Goal: Contribute content: Contribute content

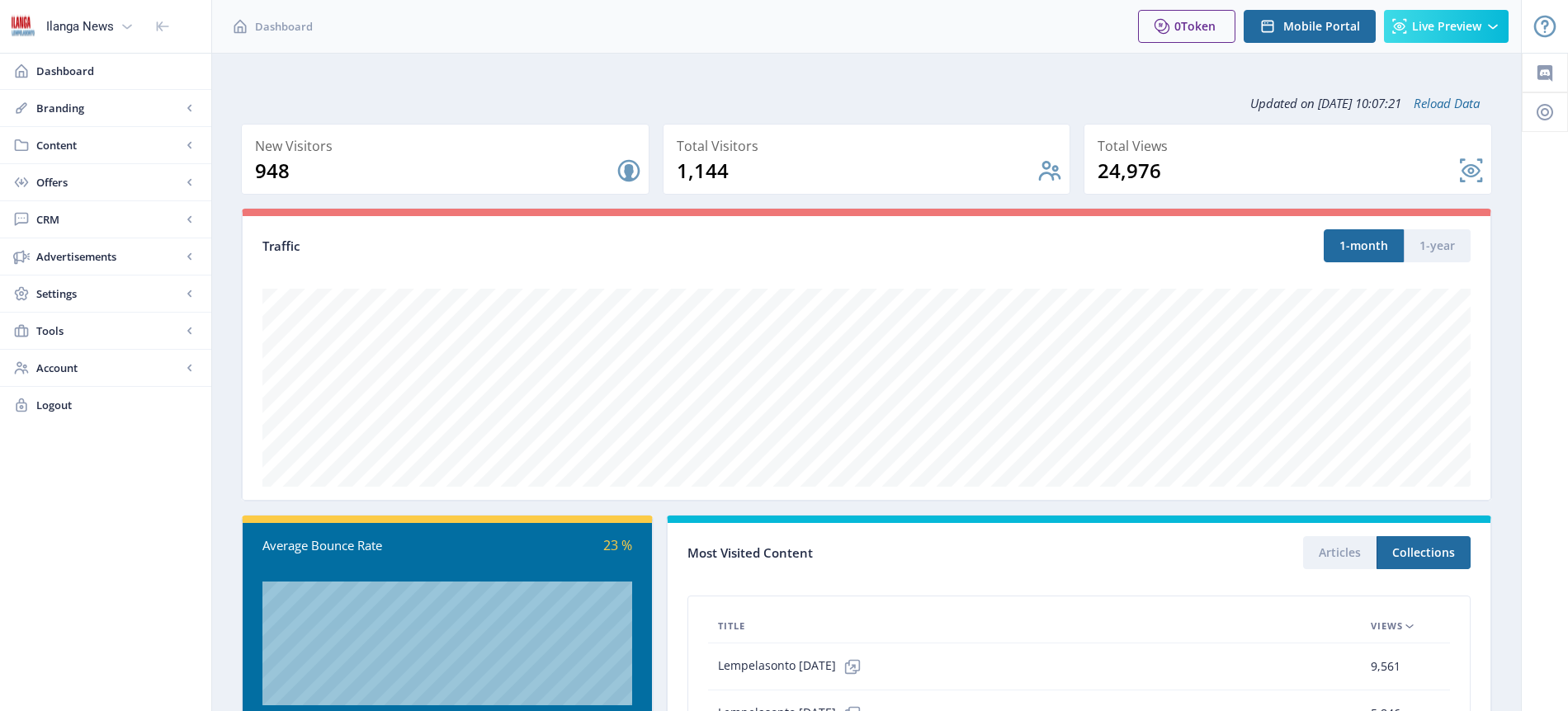
scroll to position [299, 0]
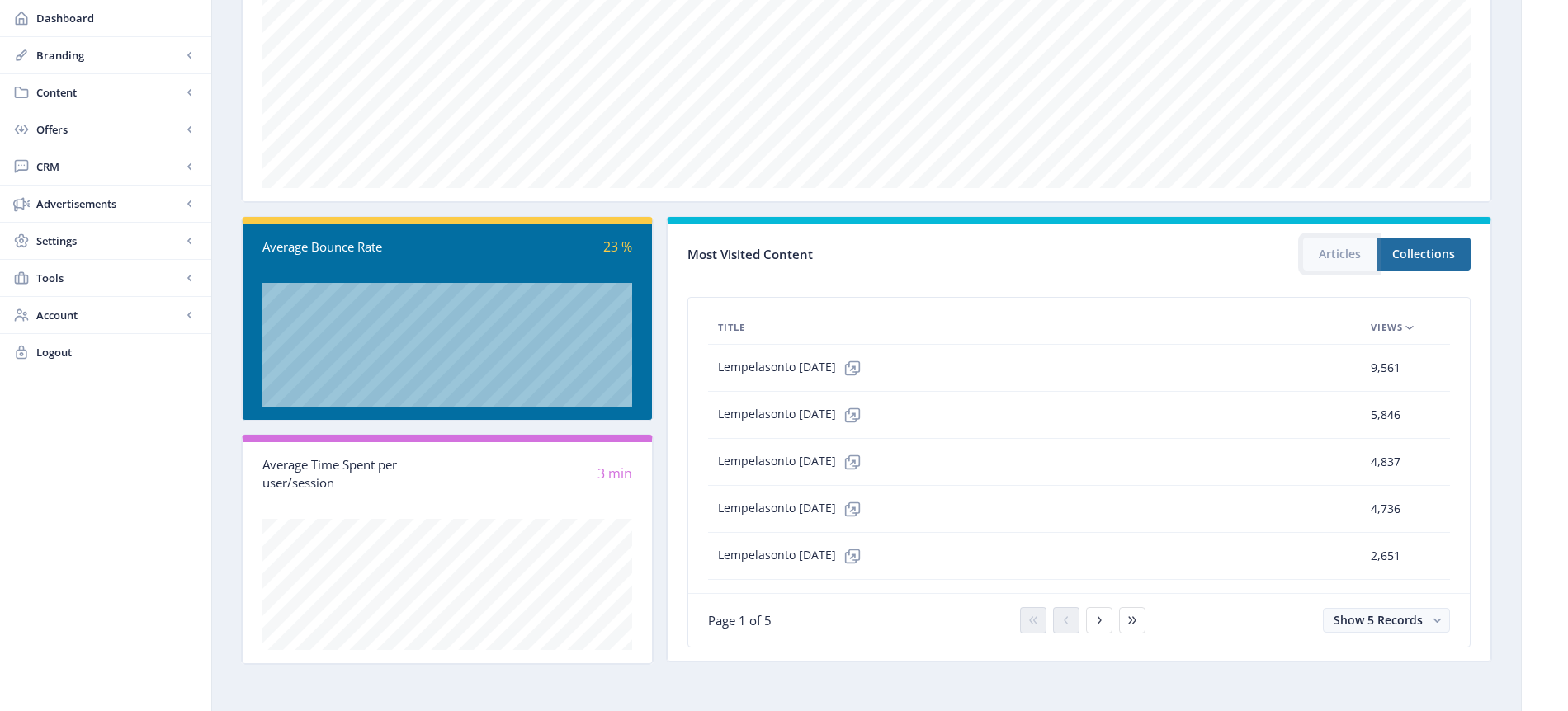
click at [1344, 254] on button "Articles" at bounding box center [1340, 254] width 73 height 33
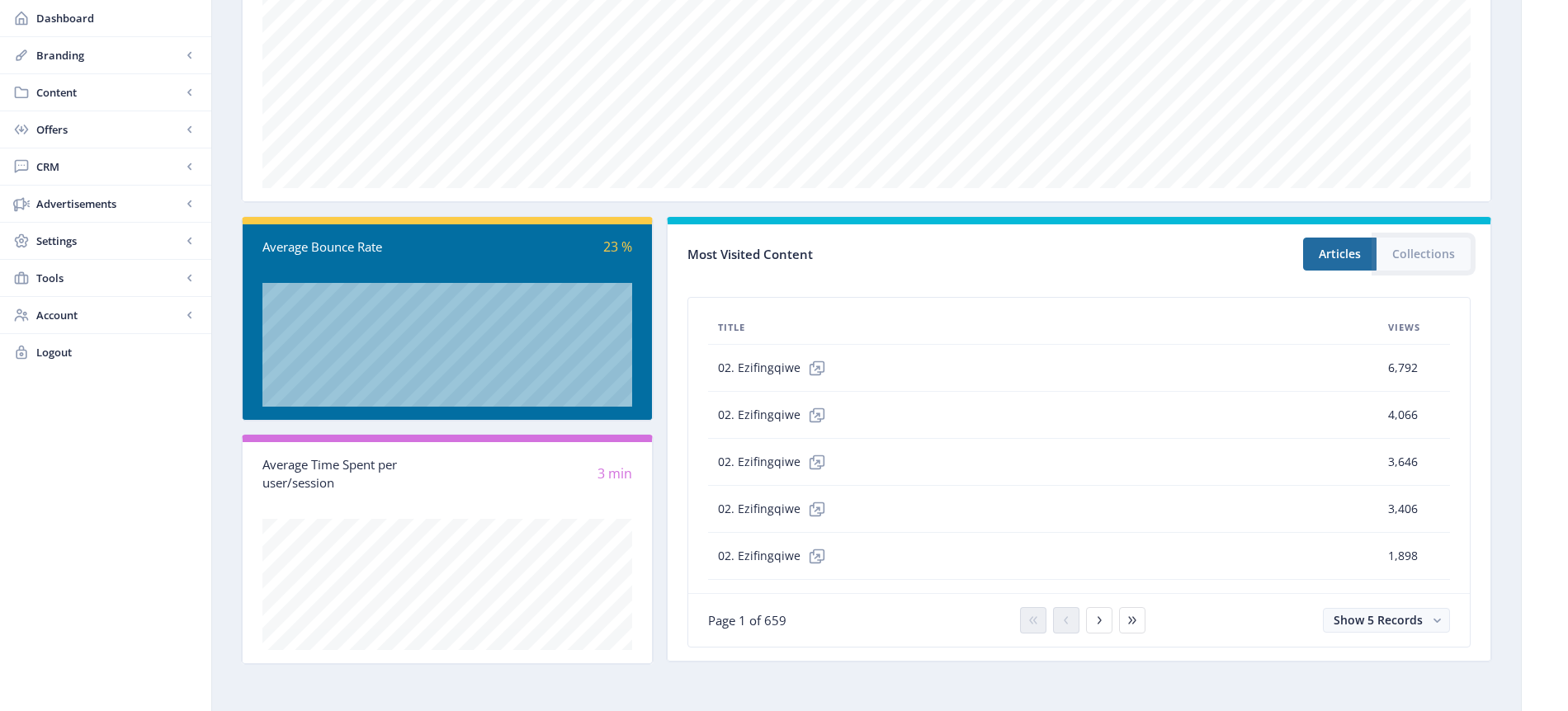
click at [1424, 260] on button "Collections" at bounding box center [1423, 254] width 94 height 33
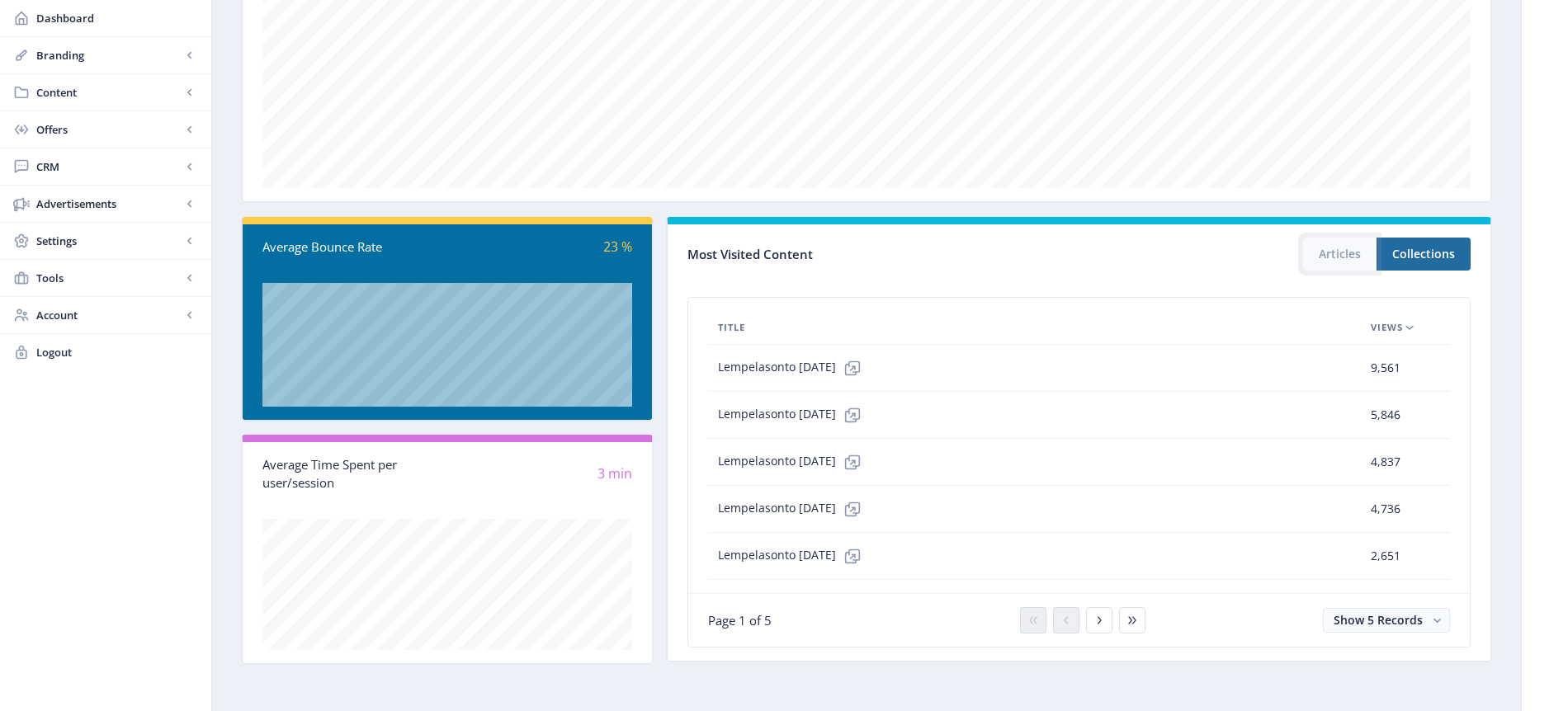
click at [1349, 256] on button "Articles" at bounding box center [1340, 254] width 73 height 33
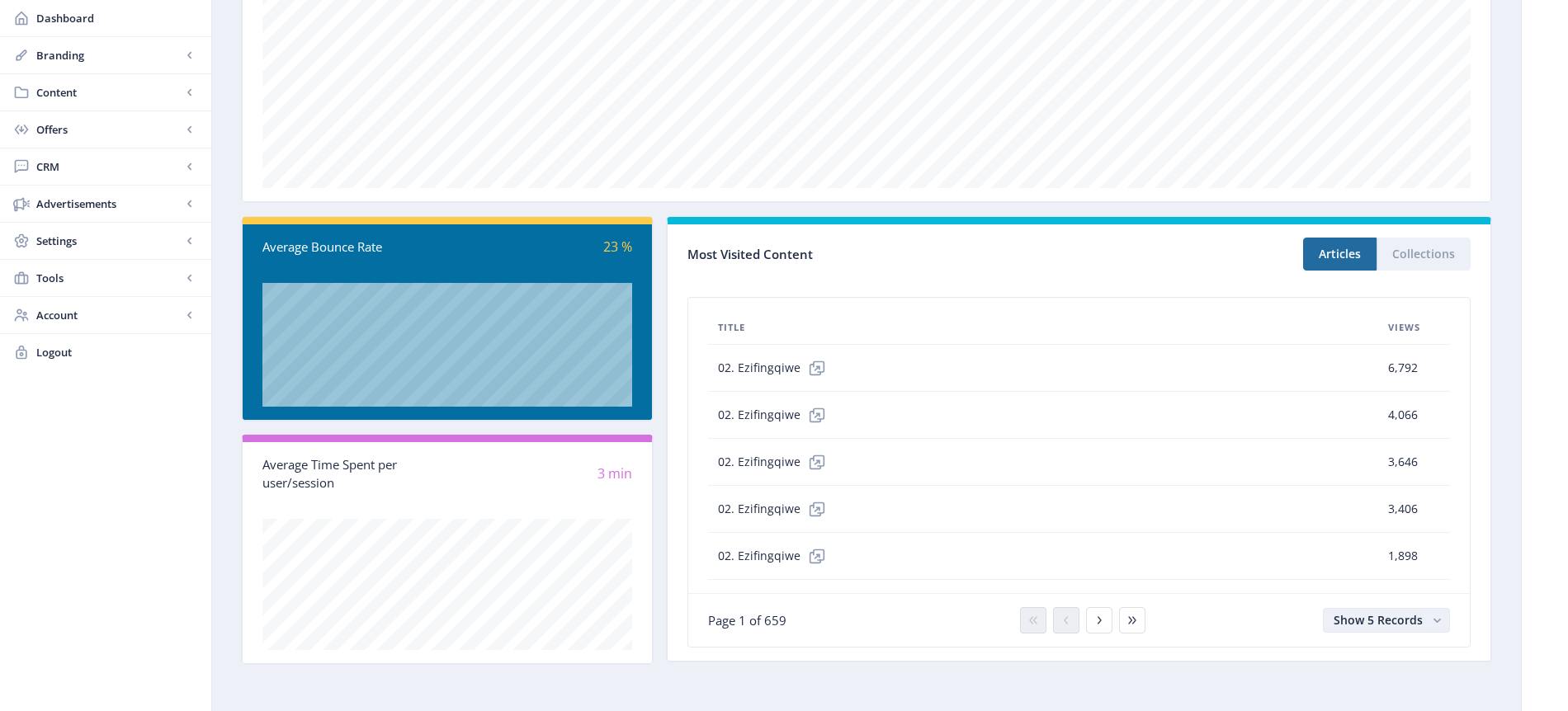
click at [1434, 623] on rect "button" at bounding box center [1436, 621] width 17 height 17
click at [1378, 586] on nb-option "Show 25 Records" at bounding box center [1387, 586] width 124 height 30
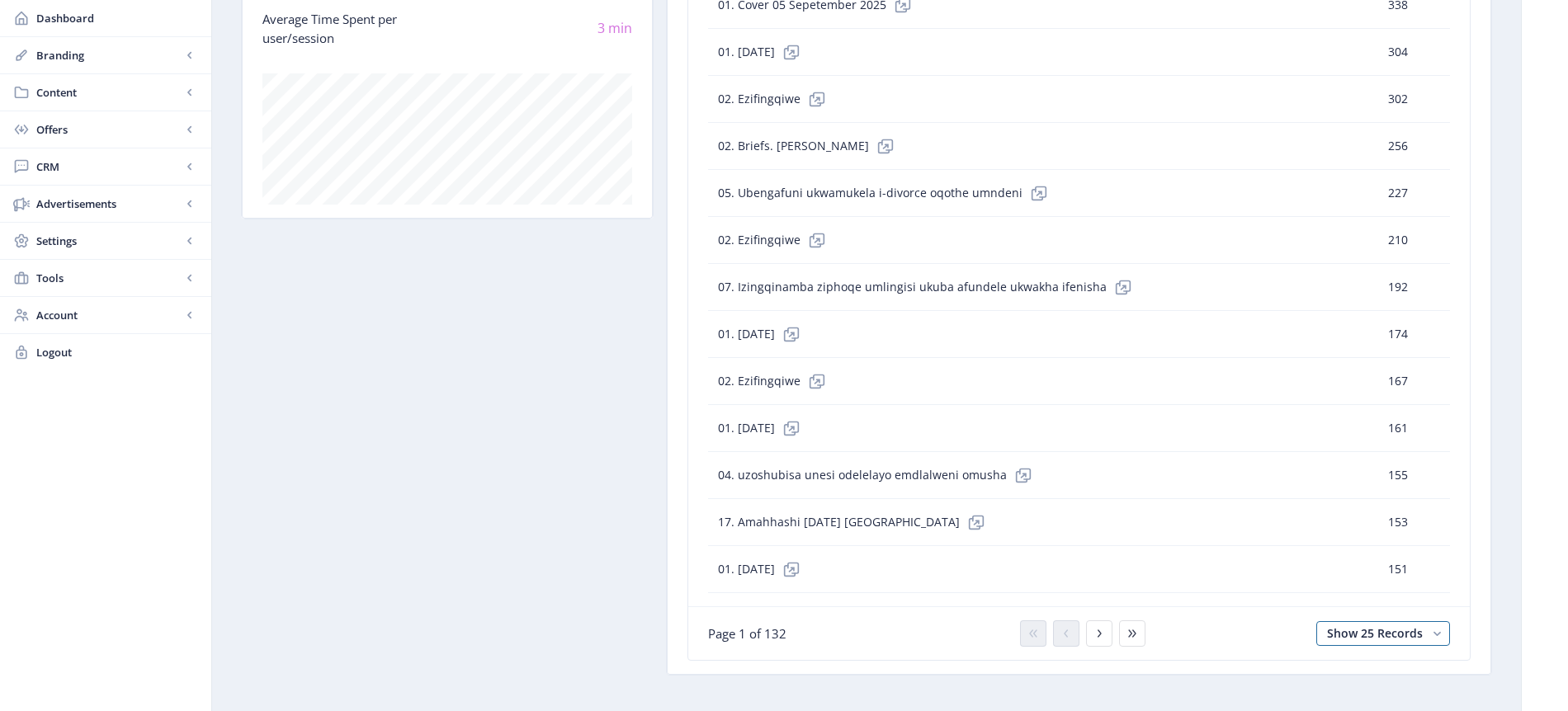
scroll to position [1237, 0]
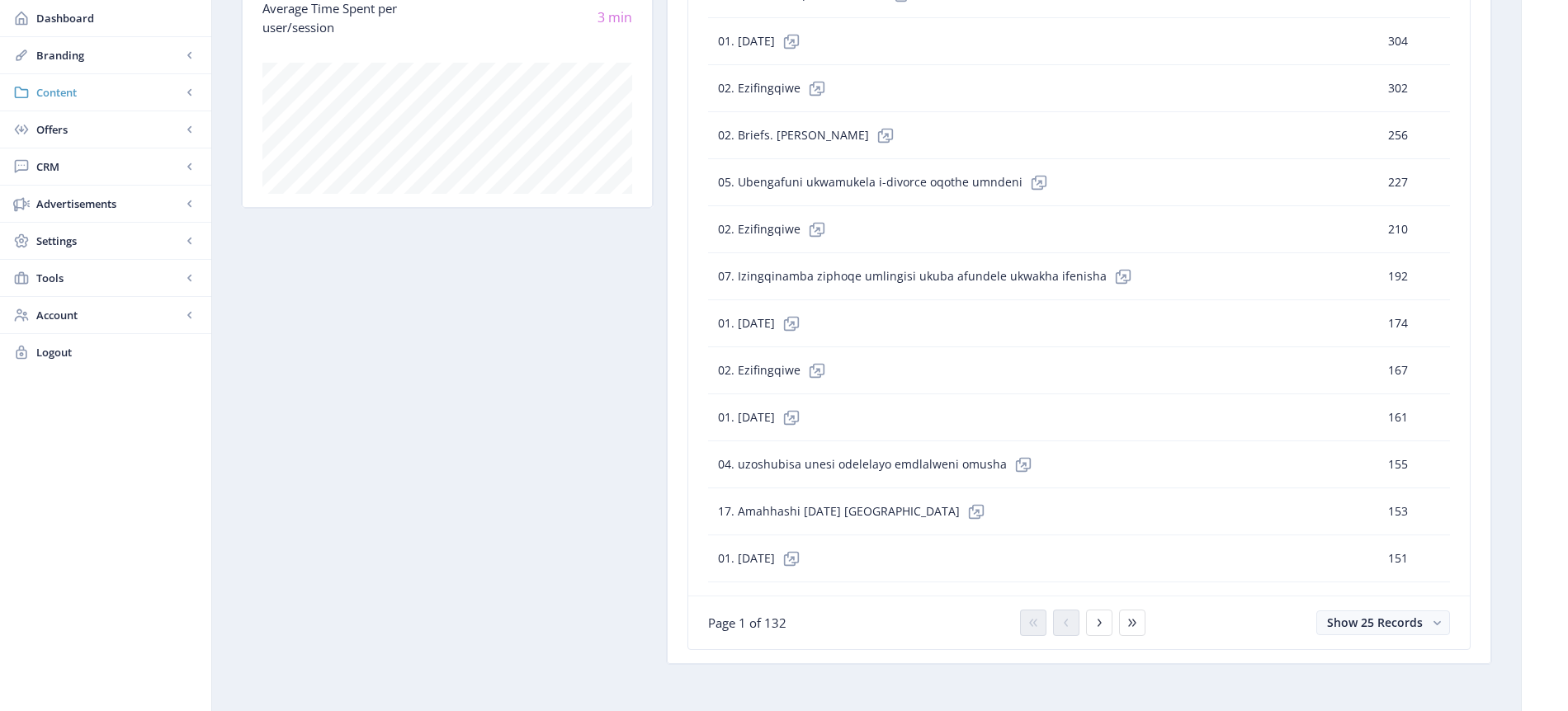
click at [62, 87] on span "Content" at bounding box center [109, 93] width 146 height 17
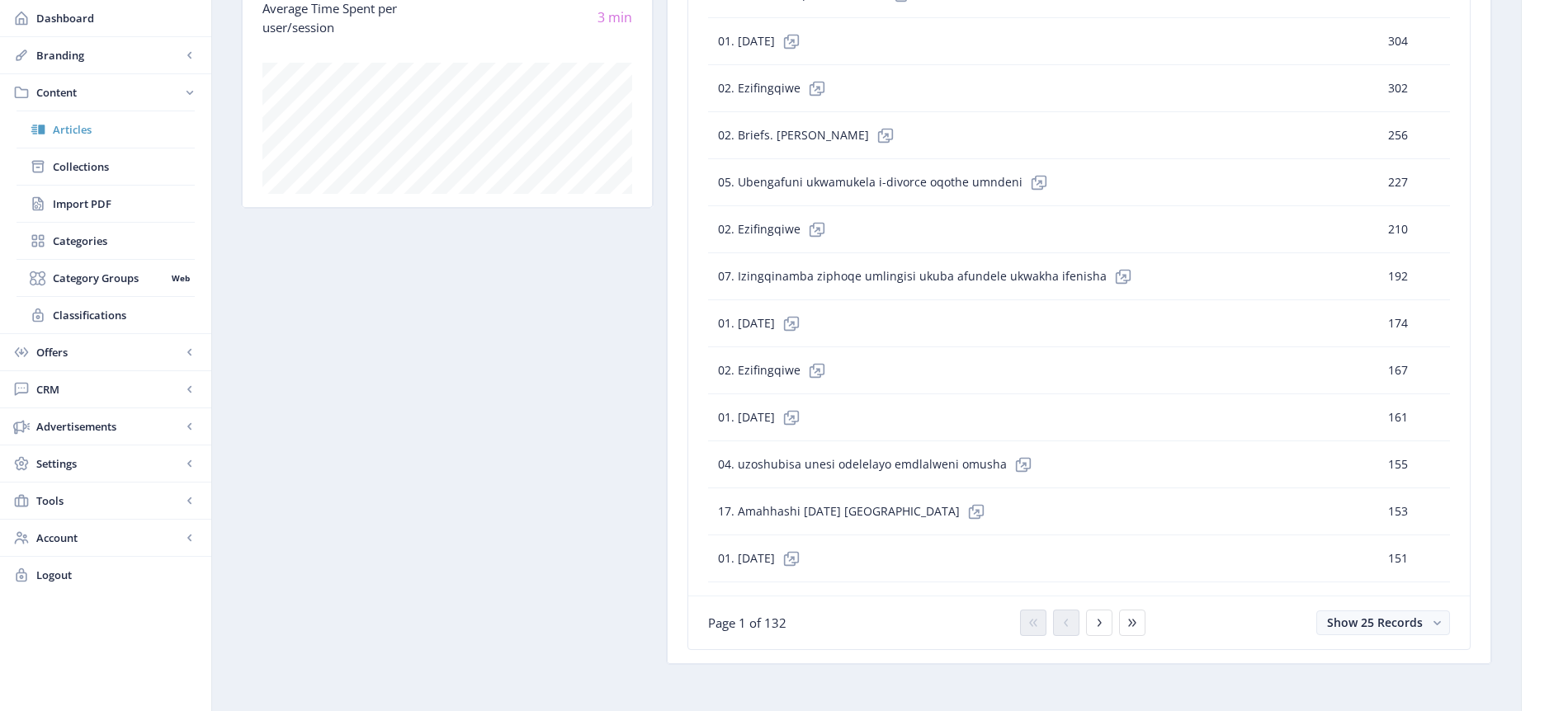
click at [66, 134] on span "Articles" at bounding box center [123, 130] width 142 height 17
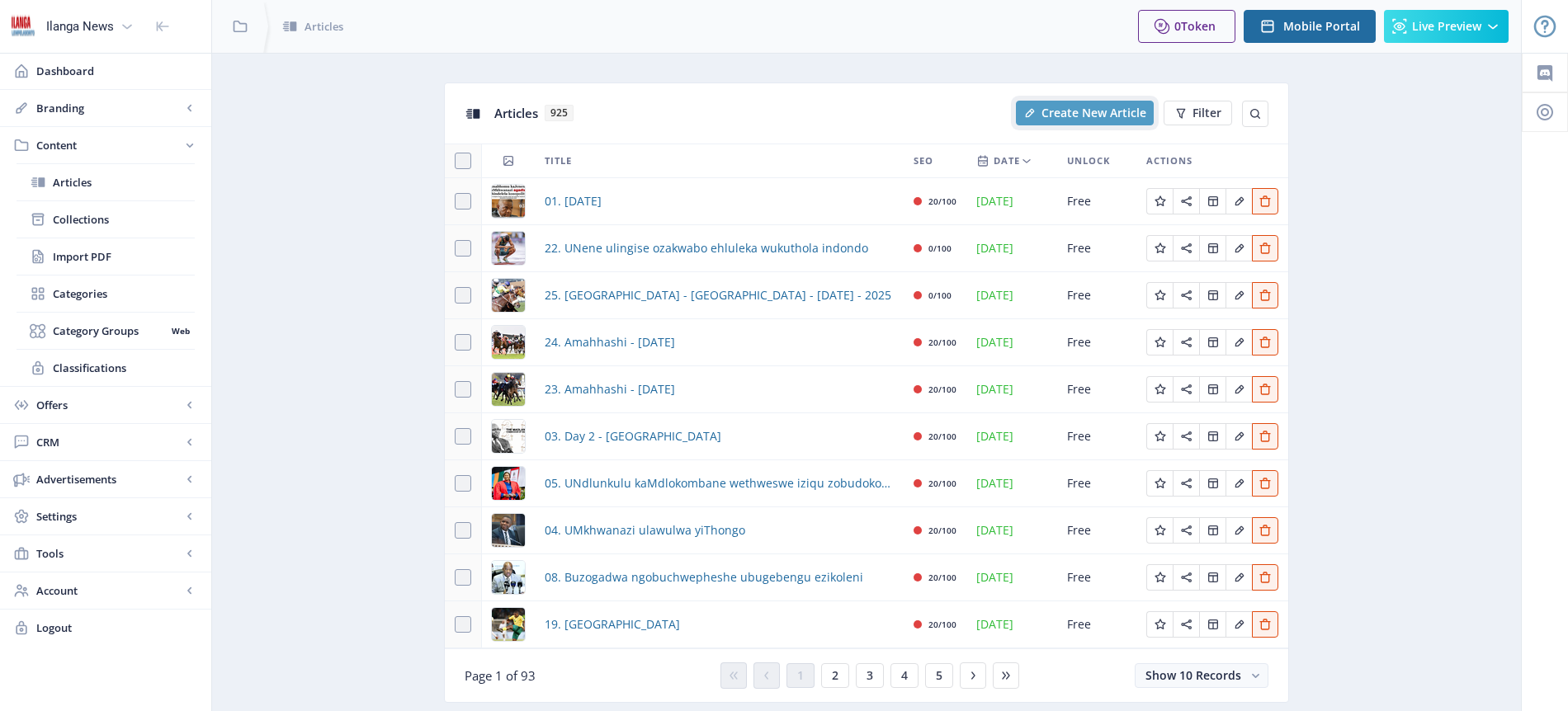
click at [1094, 115] on span "Create New Article" at bounding box center [1094, 113] width 105 height 13
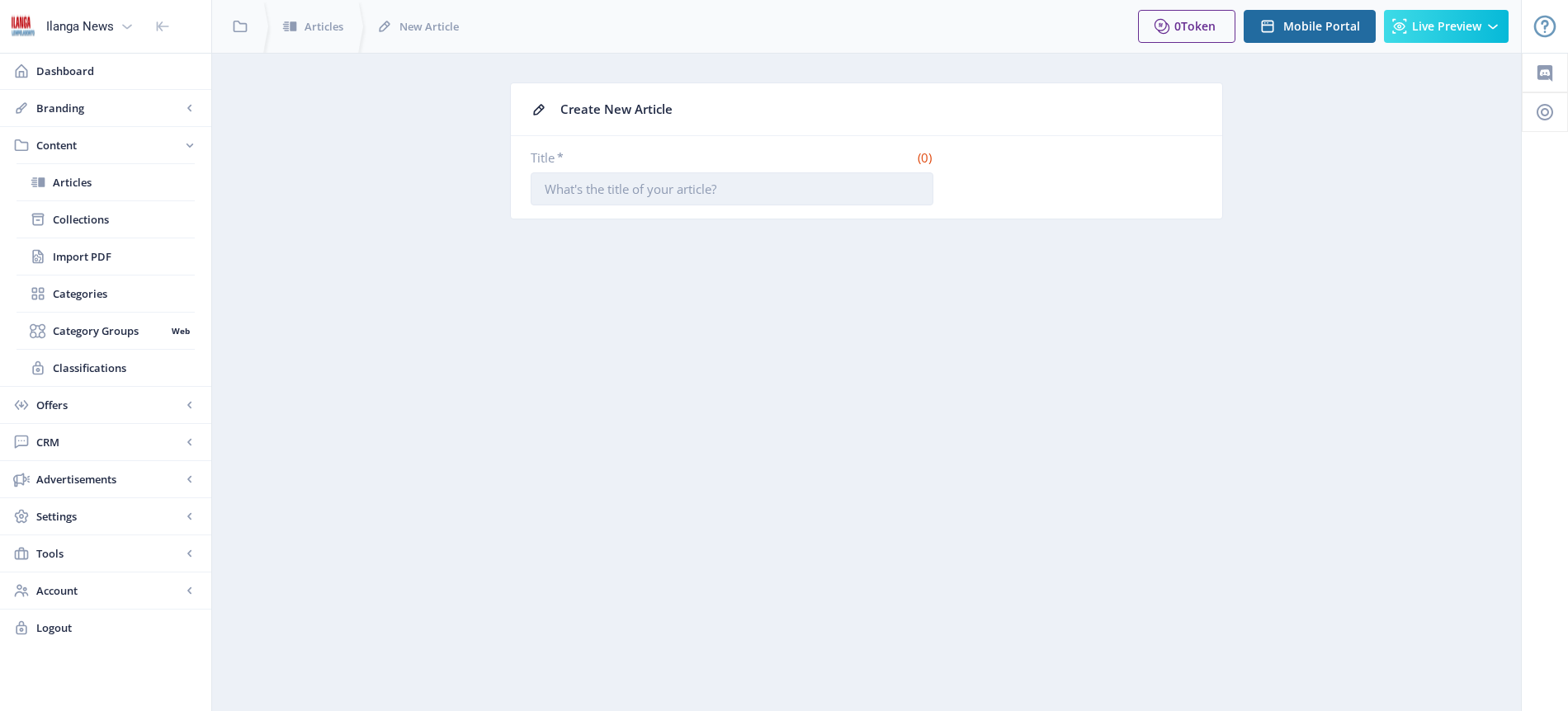
click at [613, 189] on input "Title *" at bounding box center [732, 189] width 403 height 33
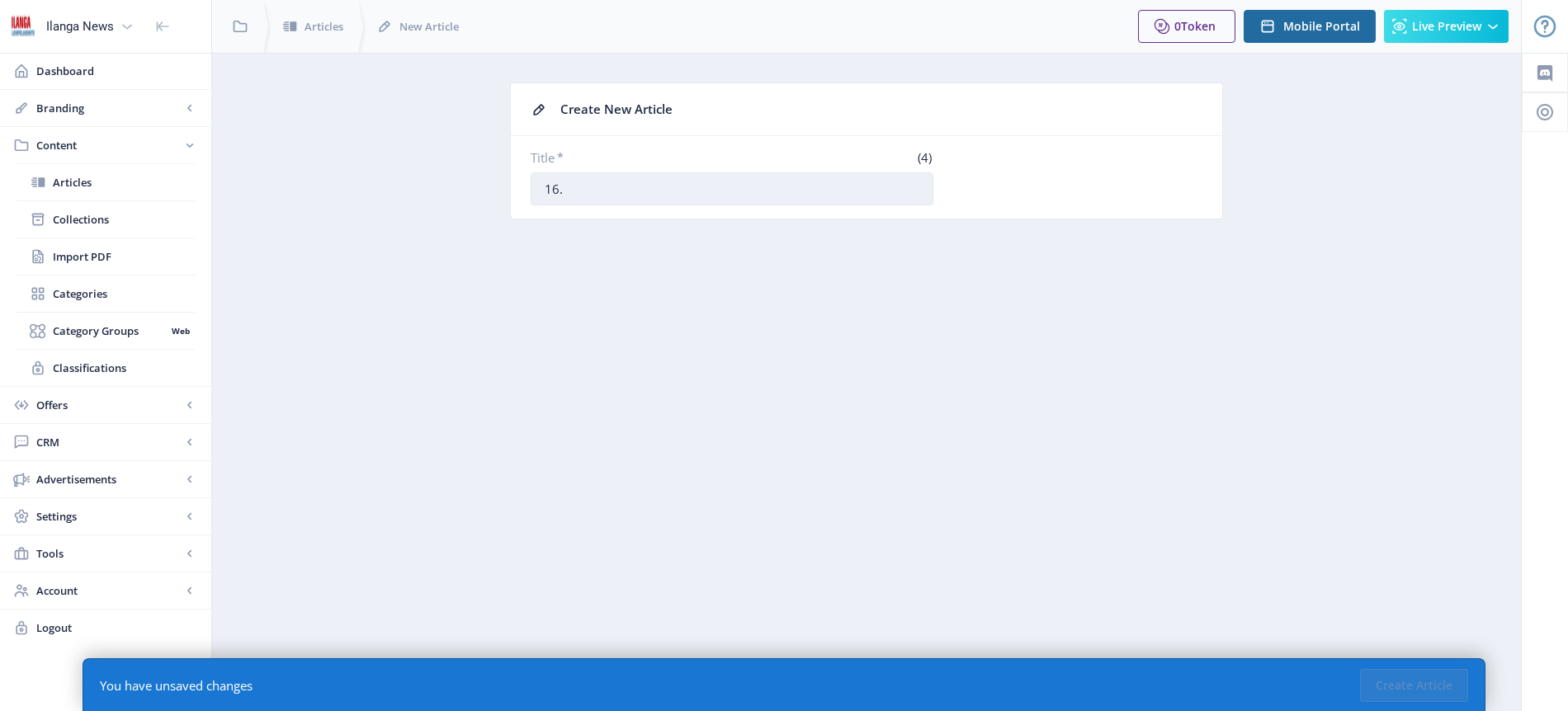
paste input "Umqeqeshi nesethembiso senjabulo kubathandi beChiefs"
type input "16. Umqeqeshi nesethembiso senjabulo kubathandi beChiefs"
click at [1420, 675] on button "Create Article" at bounding box center [1413, 685] width 108 height 33
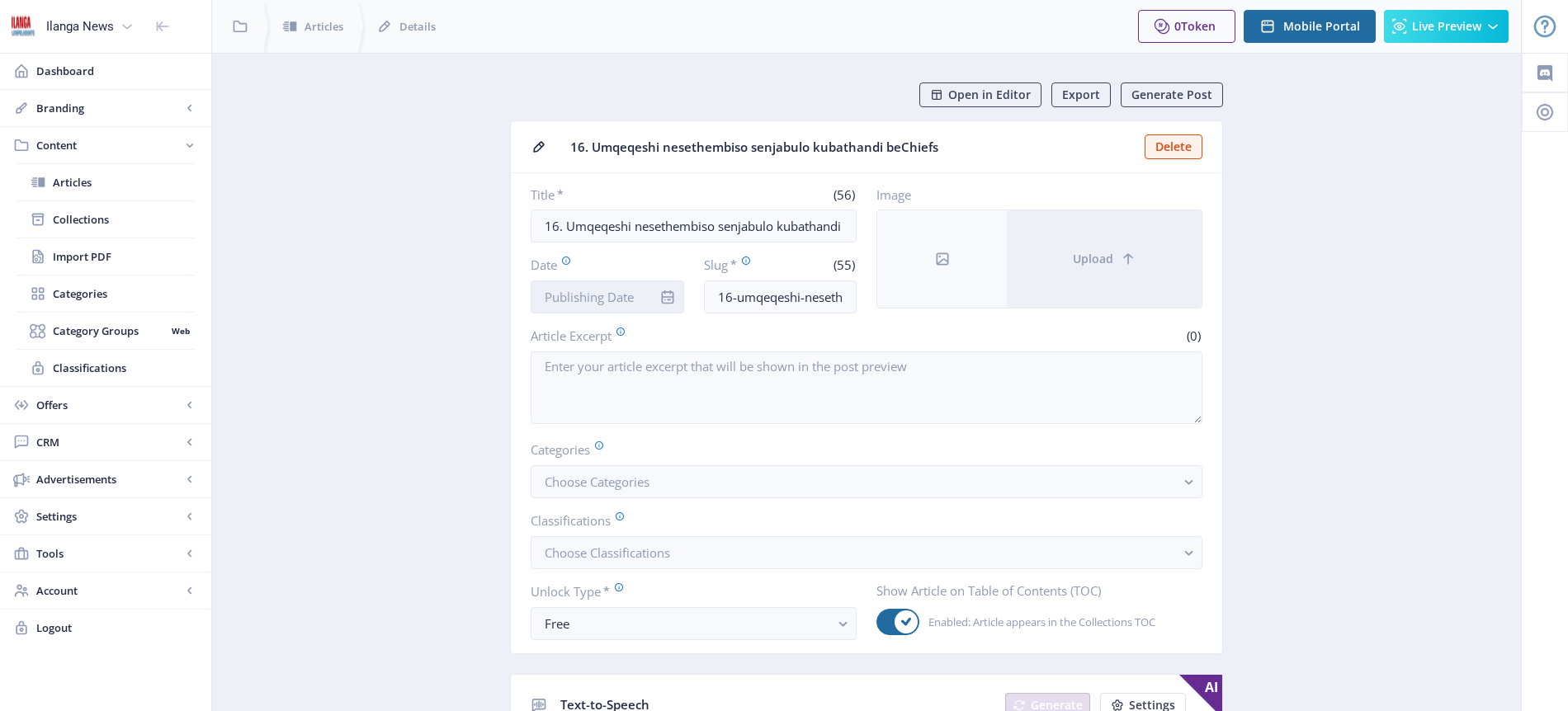
click at [592, 301] on input "Date" at bounding box center [607, 297] width 153 height 33
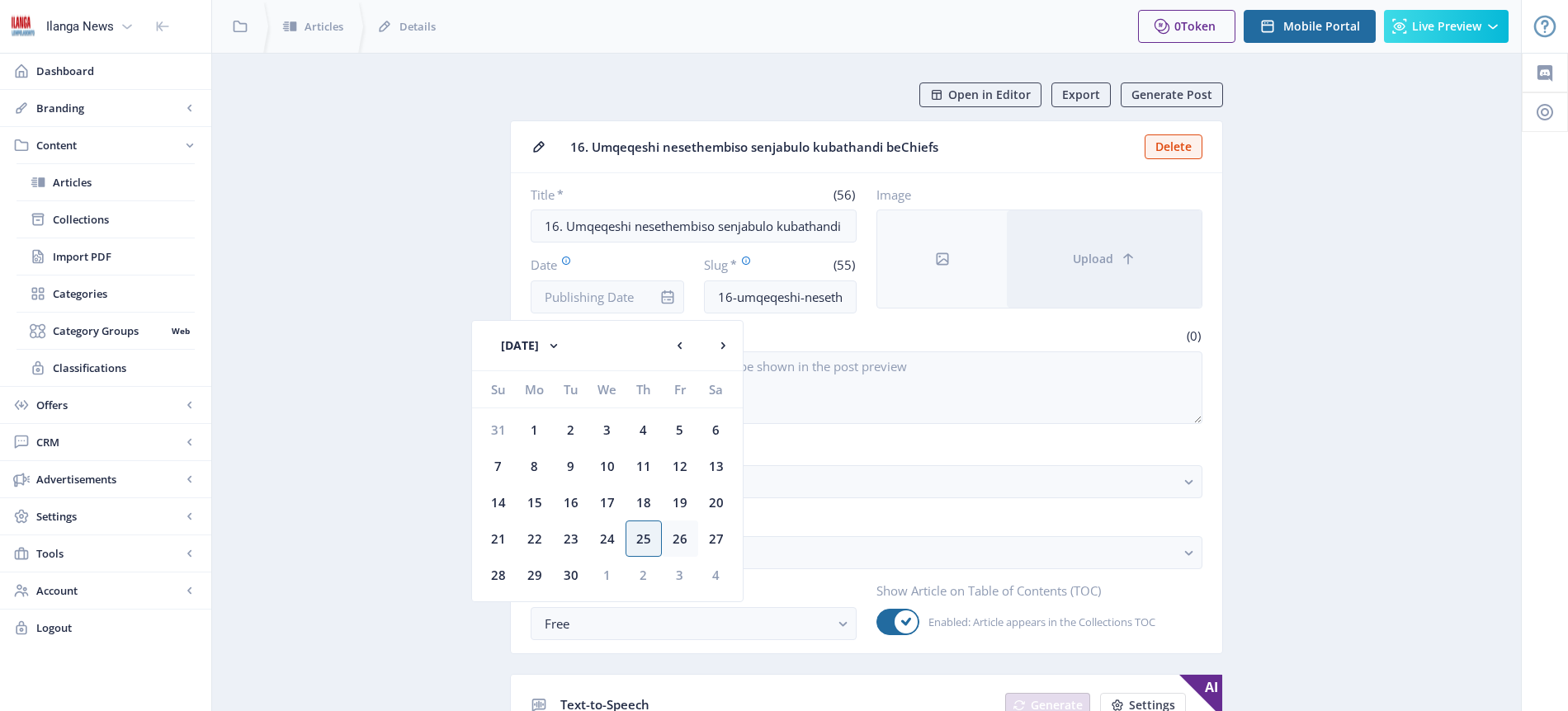
click at [686, 537] on div "26" at bounding box center [679, 538] width 37 height 37
type input "[DATE]"
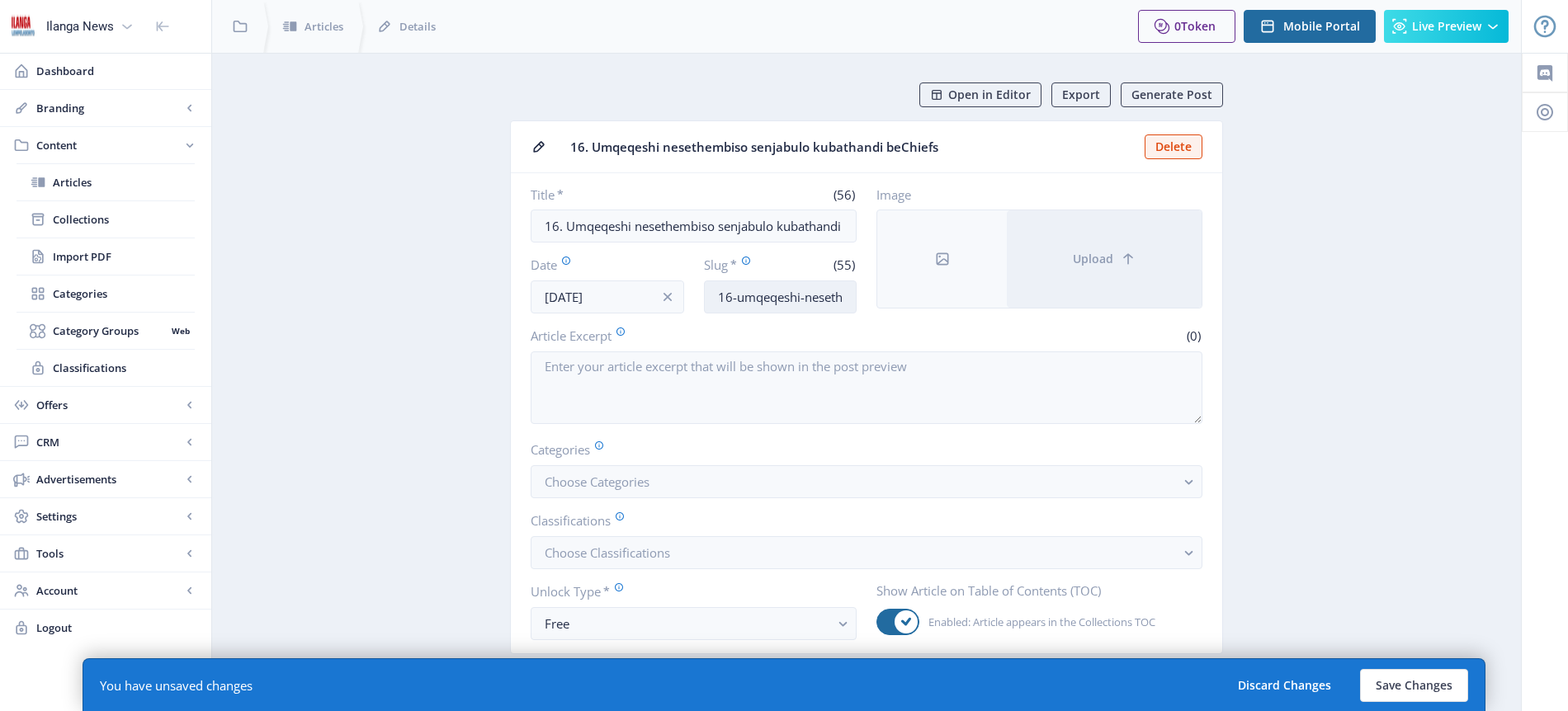
click at [781, 302] on input "16-umqeqeshi-nesethembiso-[GEOGRAPHIC_DATA]-kubathandi-bechiefs" at bounding box center [780, 297] width 153 height 33
type input "[PERSON_NAME]-promise"
click at [624, 484] on span "Choose Categories" at bounding box center [598, 482] width 105 height 17
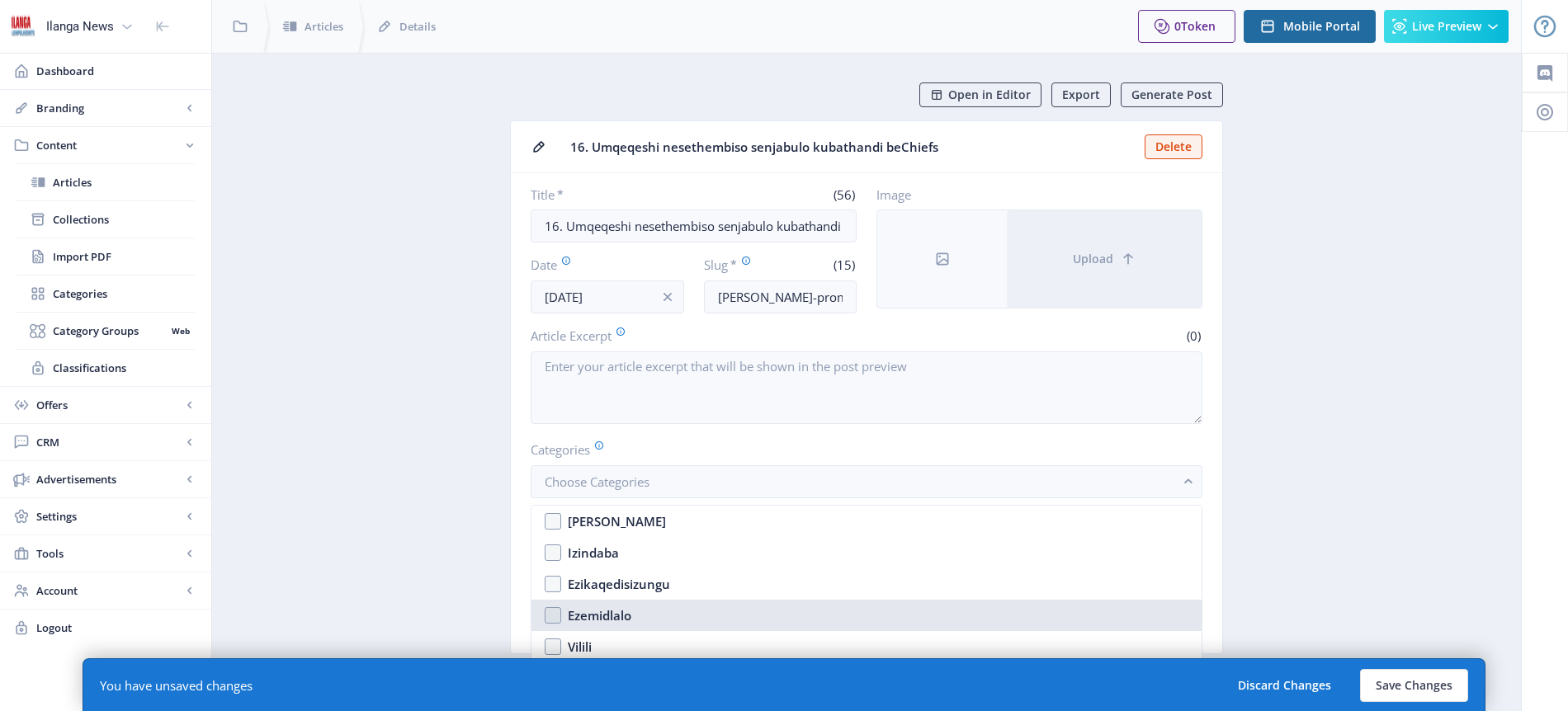
click at [610, 615] on div "Ezemidlalo" at bounding box center [599, 615] width 64 height 20
checkbox input "true"
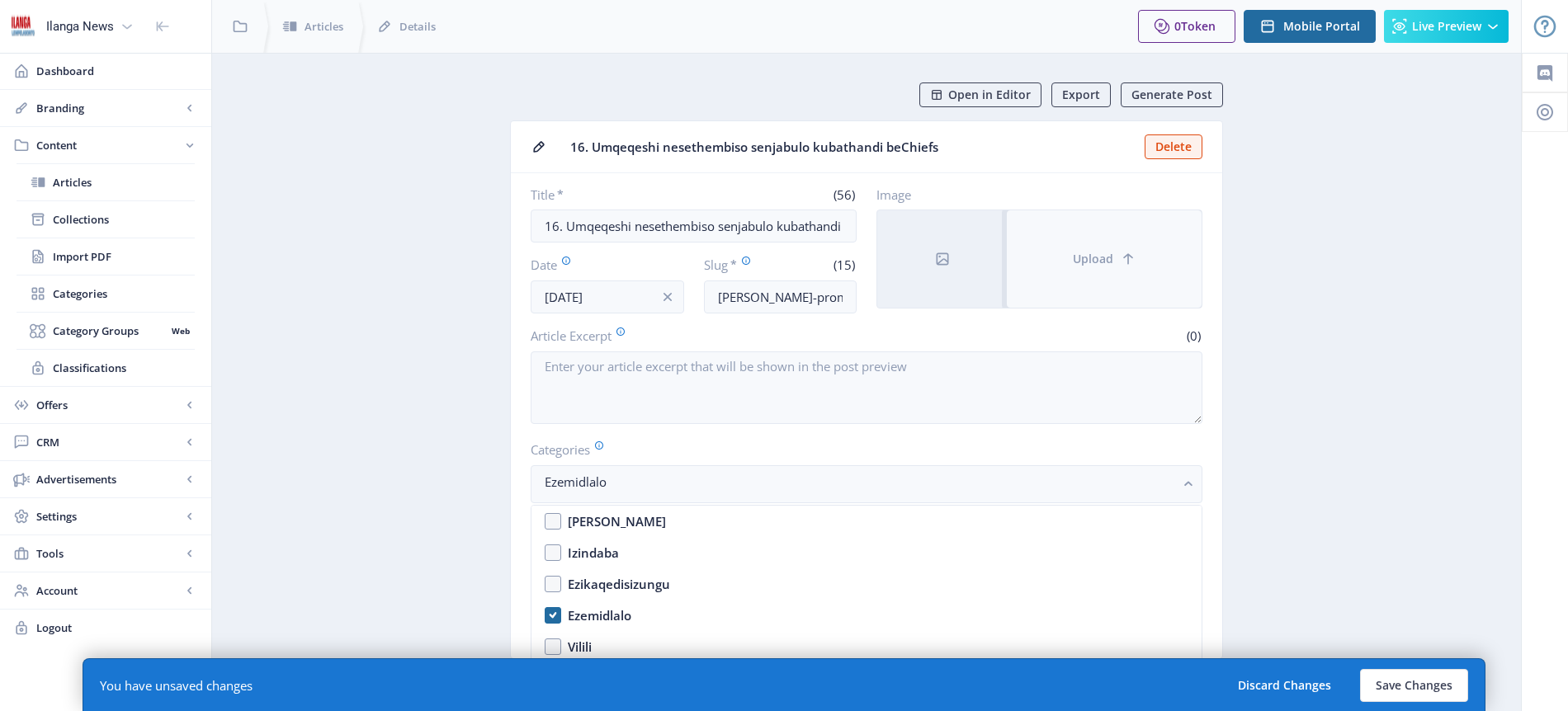
click at [1086, 261] on span "Upload" at bounding box center [1093, 259] width 40 height 13
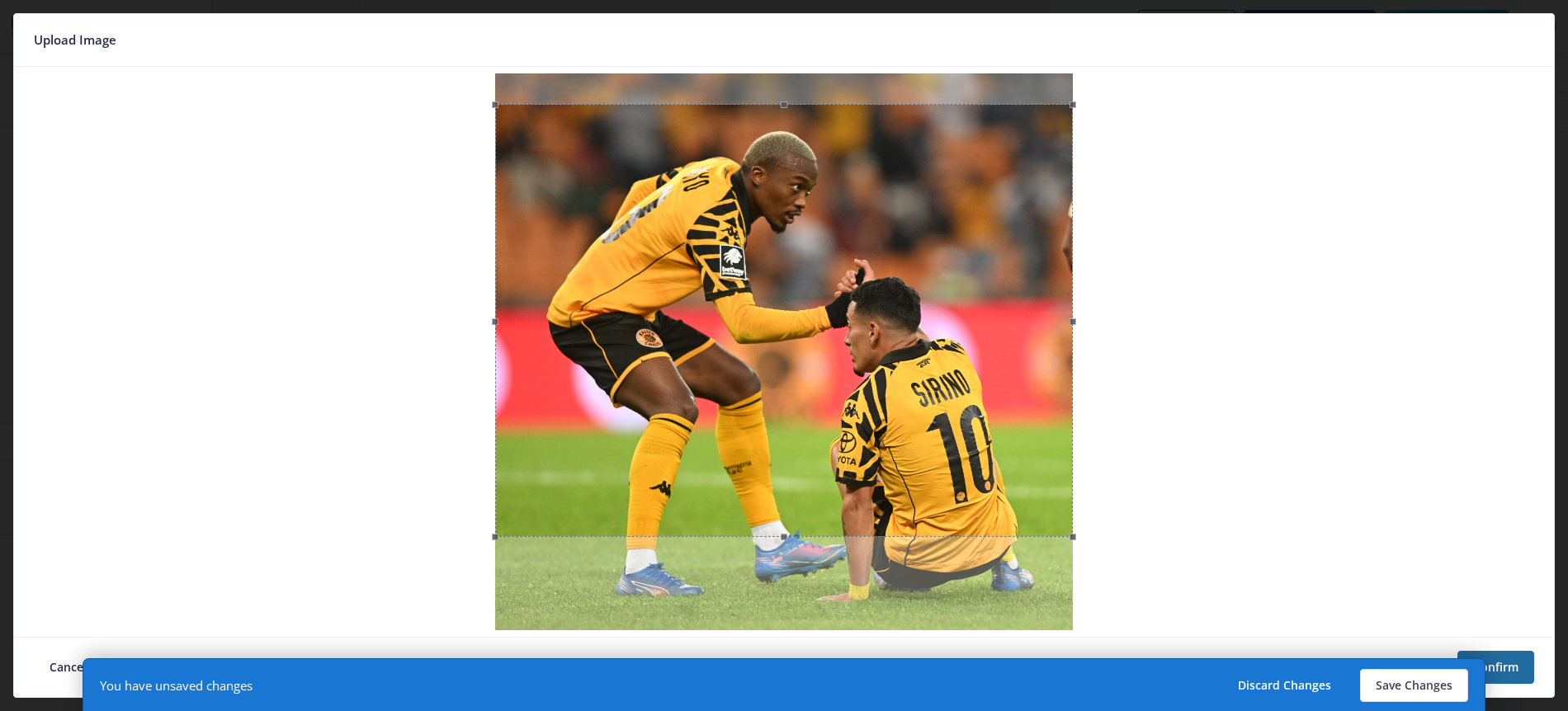
drag, startPoint x: 756, startPoint y: 296, endPoint x: 753, endPoint y: 327, distance: 31.1
click at [753, 327] on div at bounding box center [784, 320] width 578 height 433
click at [1424, 688] on button "Save Changes" at bounding box center [1413, 685] width 108 height 33
type input "[PERSON_NAME]-promise"
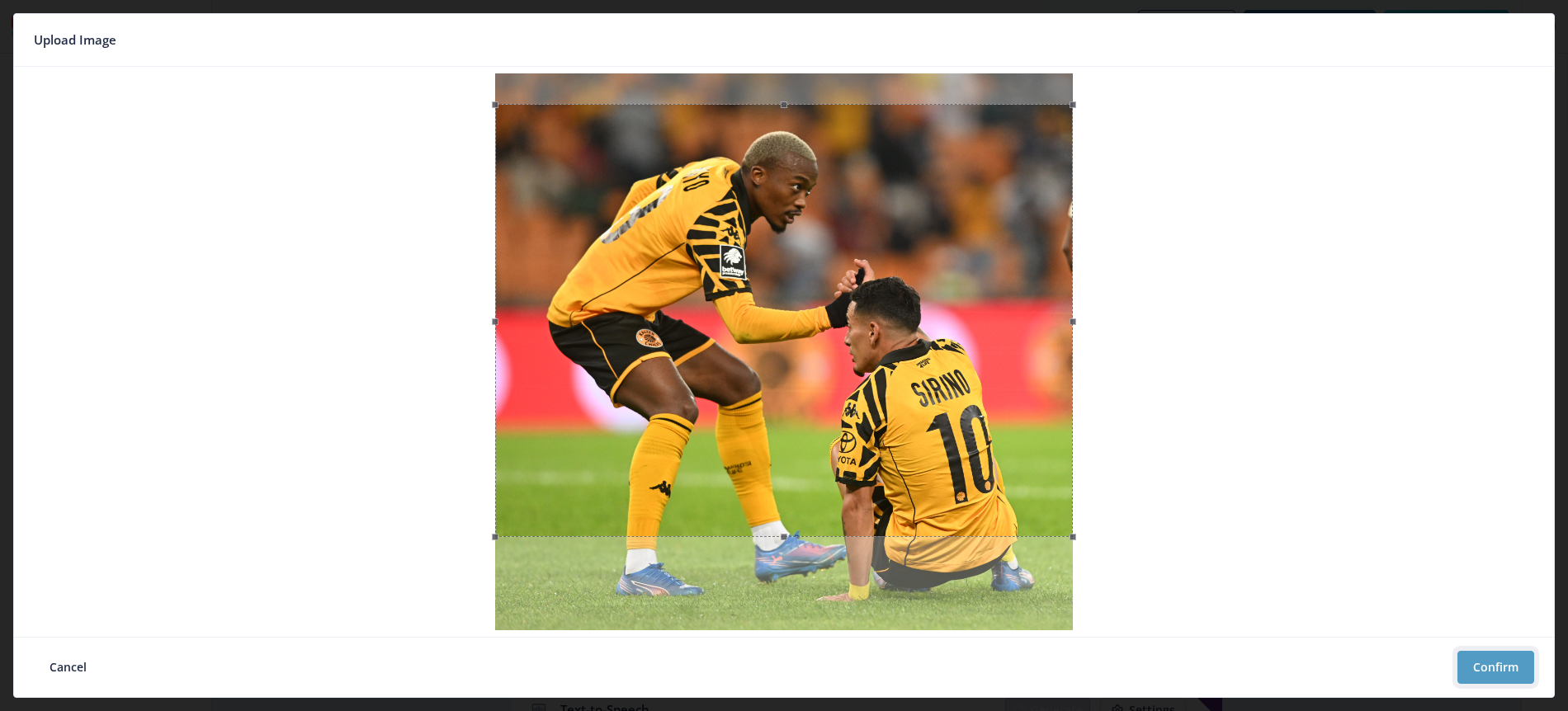
click at [1496, 666] on button "Confirm" at bounding box center [1496, 667] width 77 height 33
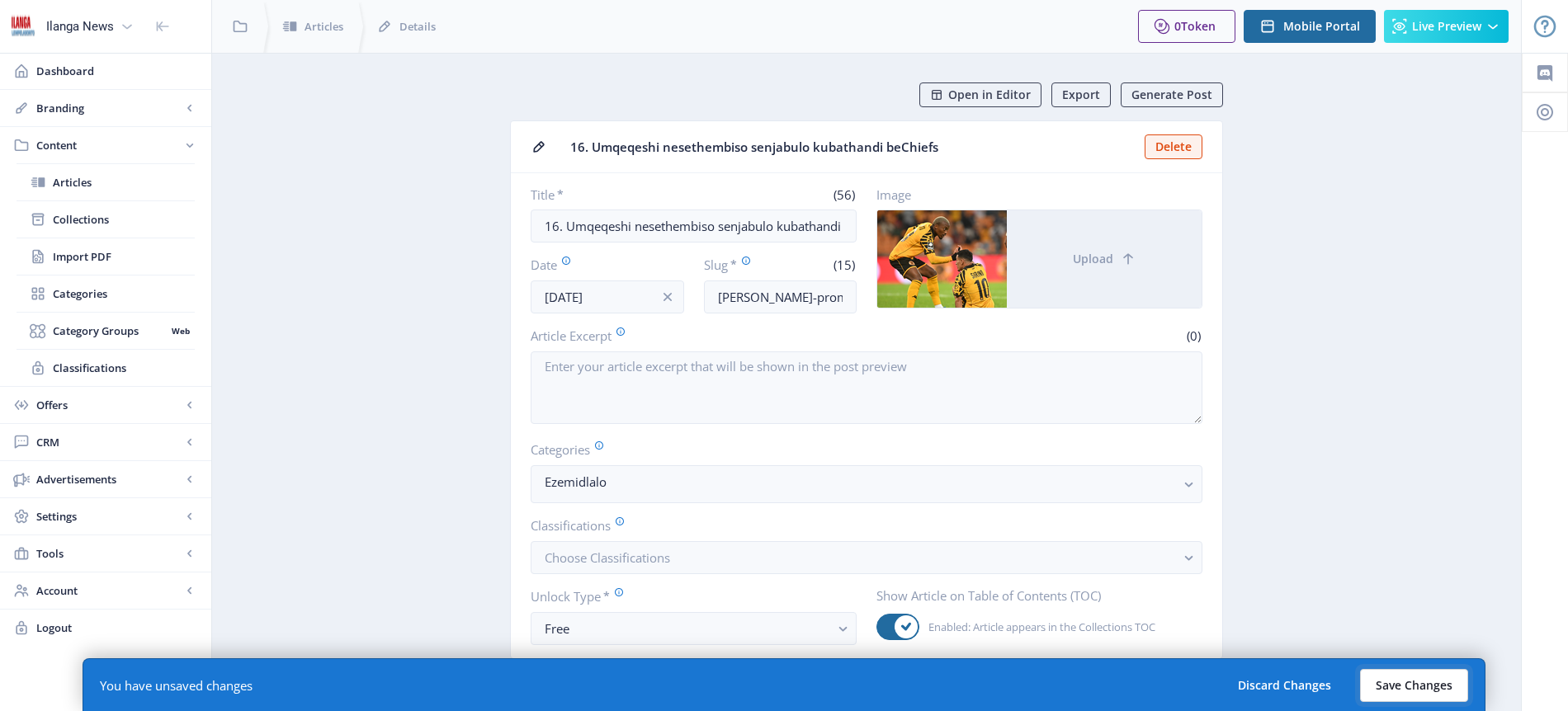
click at [1416, 697] on button "Save Changes" at bounding box center [1413, 685] width 108 height 33
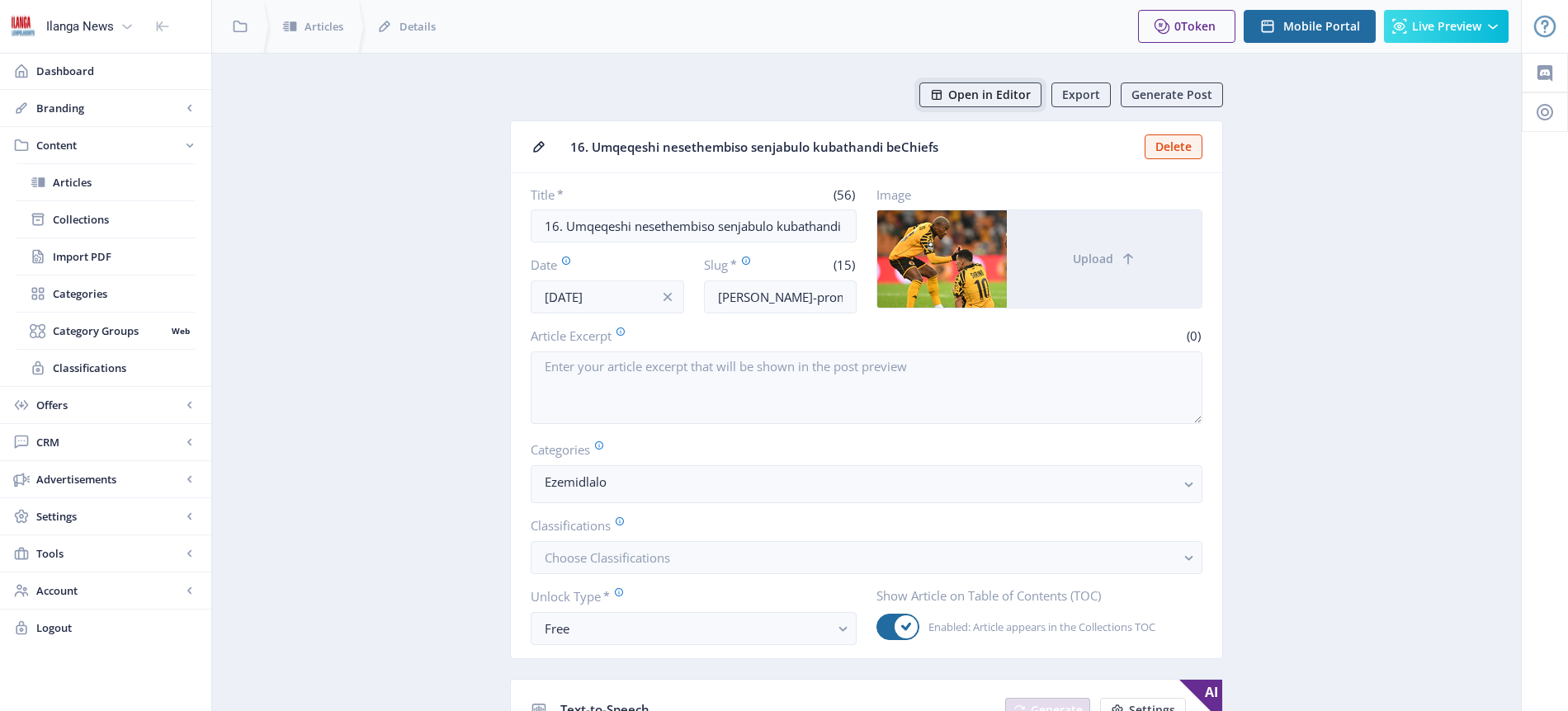
click at [995, 99] on span "Open in Editor" at bounding box center [989, 95] width 83 height 13
click at [81, 186] on span "Articles" at bounding box center [123, 182] width 142 height 17
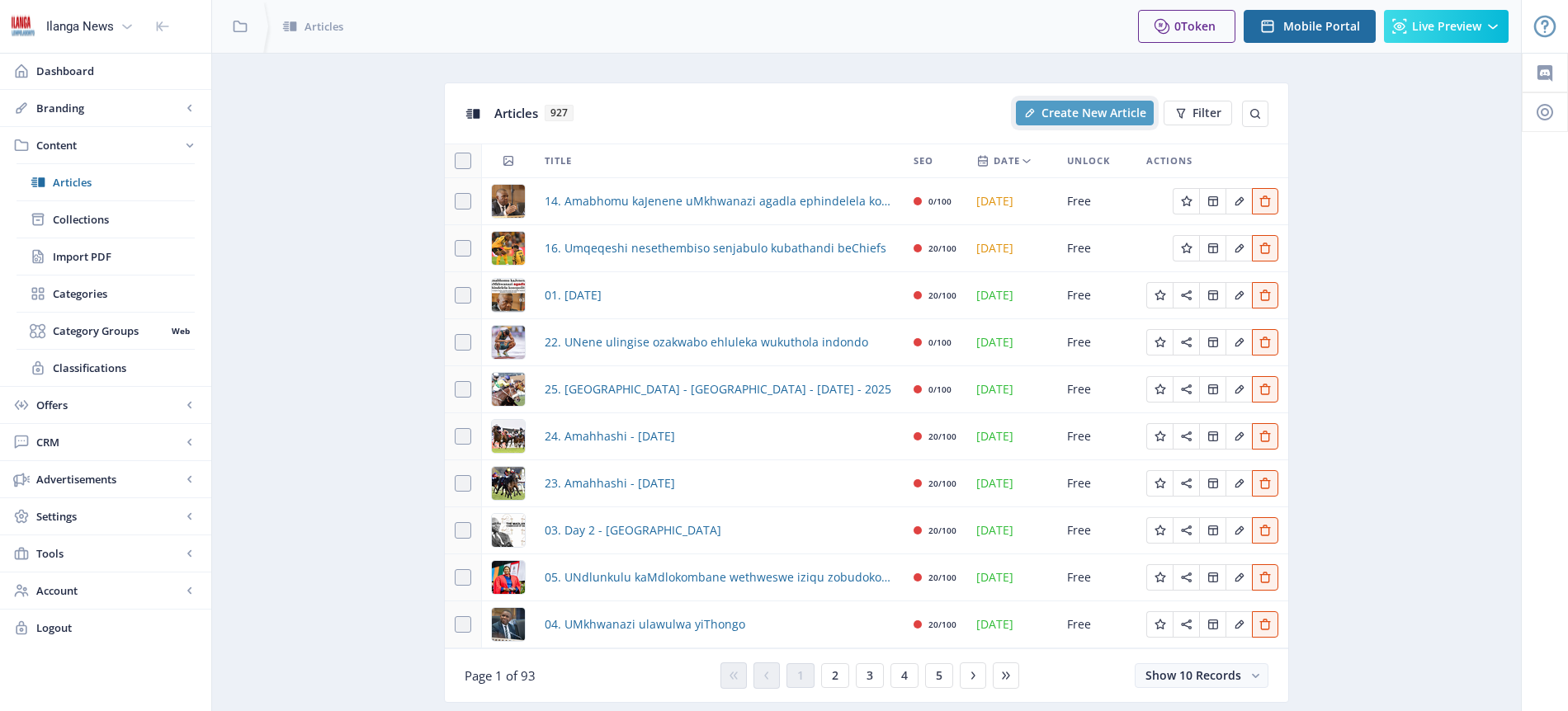
click at [1082, 115] on span "Create New Article" at bounding box center [1094, 113] width 105 height 13
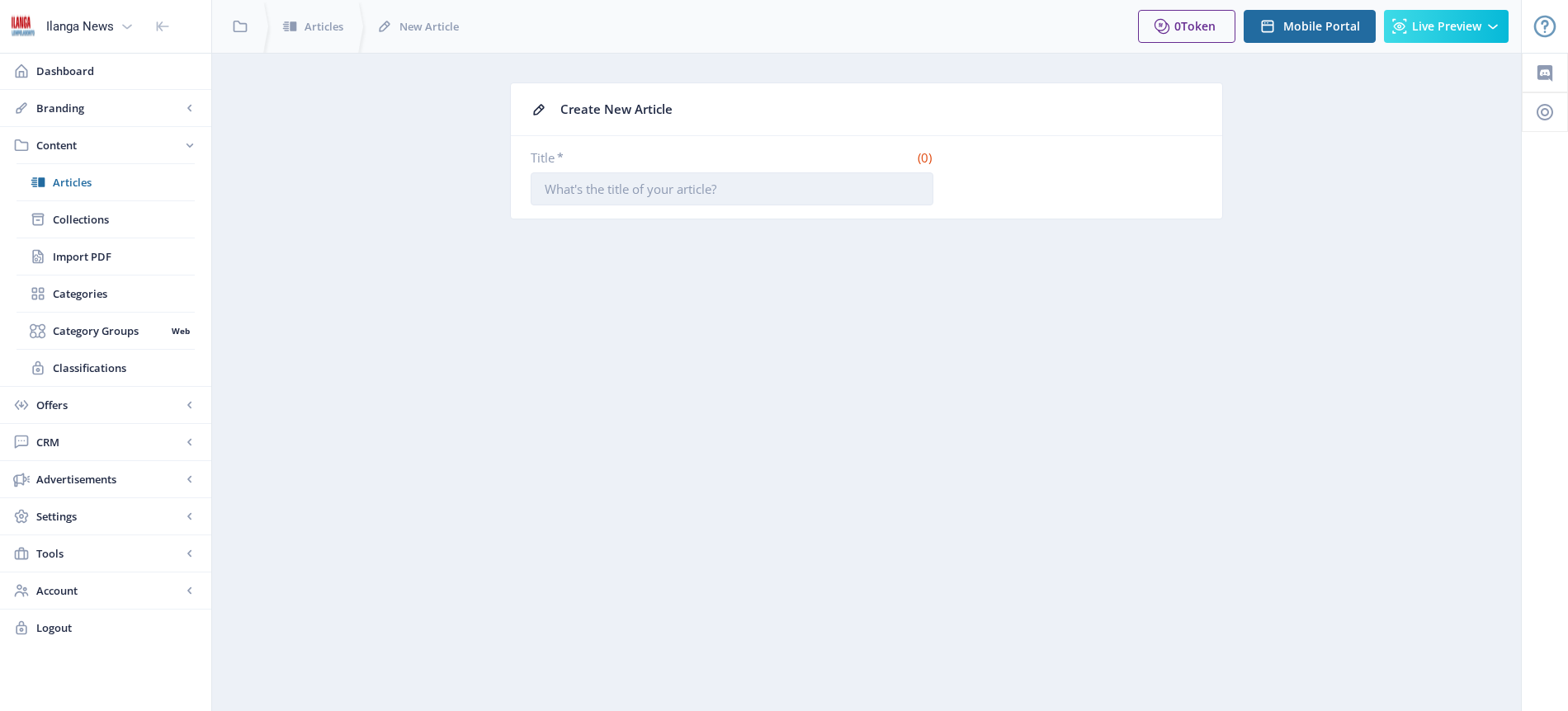
click at [669, 193] on input "Title *" at bounding box center [732, 189] width 403 height 33
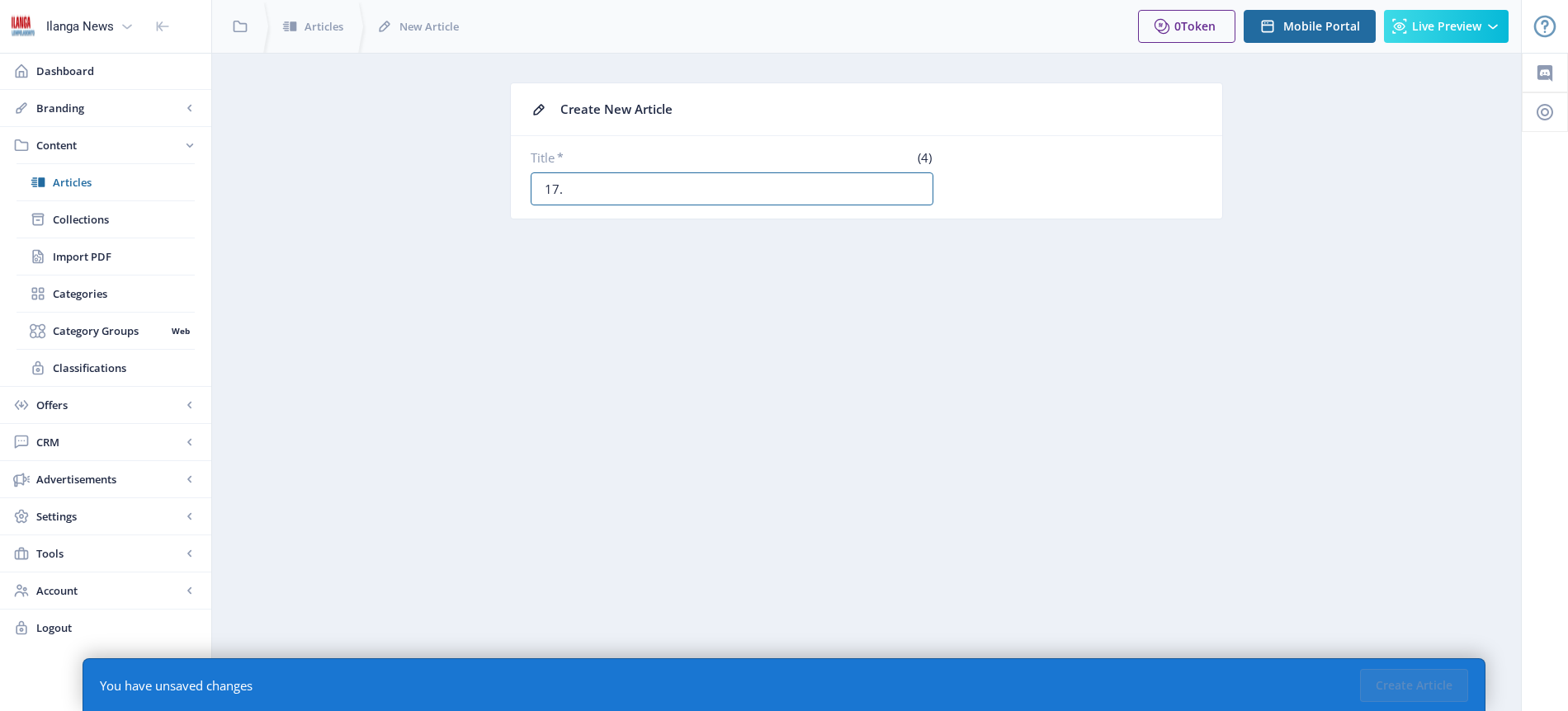
paste input "Uvuma eyembobo evuleke kwiDowns kushiya uRibeiro"
type input "17. Uvuma eyembobo evuleke kwiDowns kushiya uRibeiro"
click at [1407, 680] on button "Create Article" at bounding box center [1413, 685] width 108 height 33
click at [1406, 685] on button "Create Article" at bounding box center [1413, 685] width 108 height 33
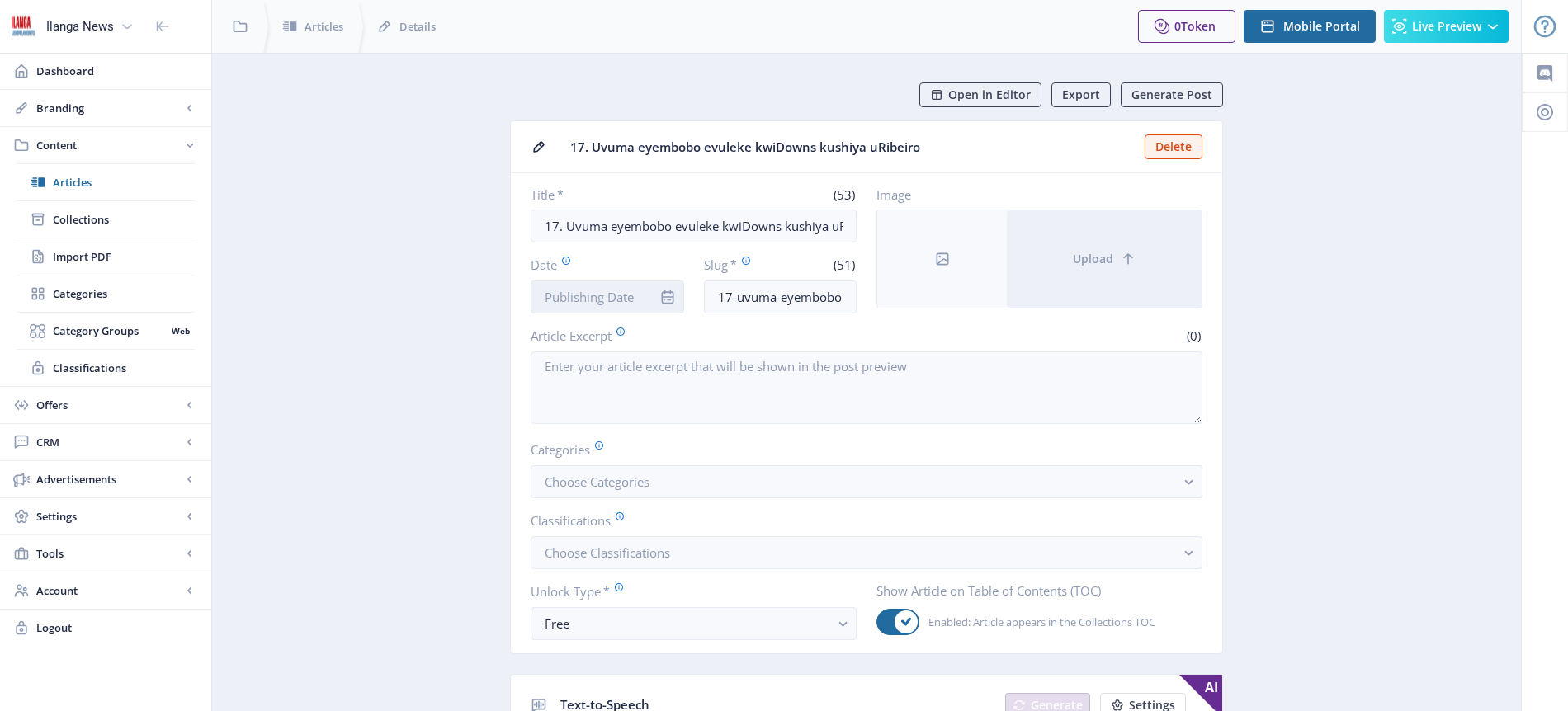
click at [573, 301] on input "Date" at bounding box center [607, 297] width 153 height 33
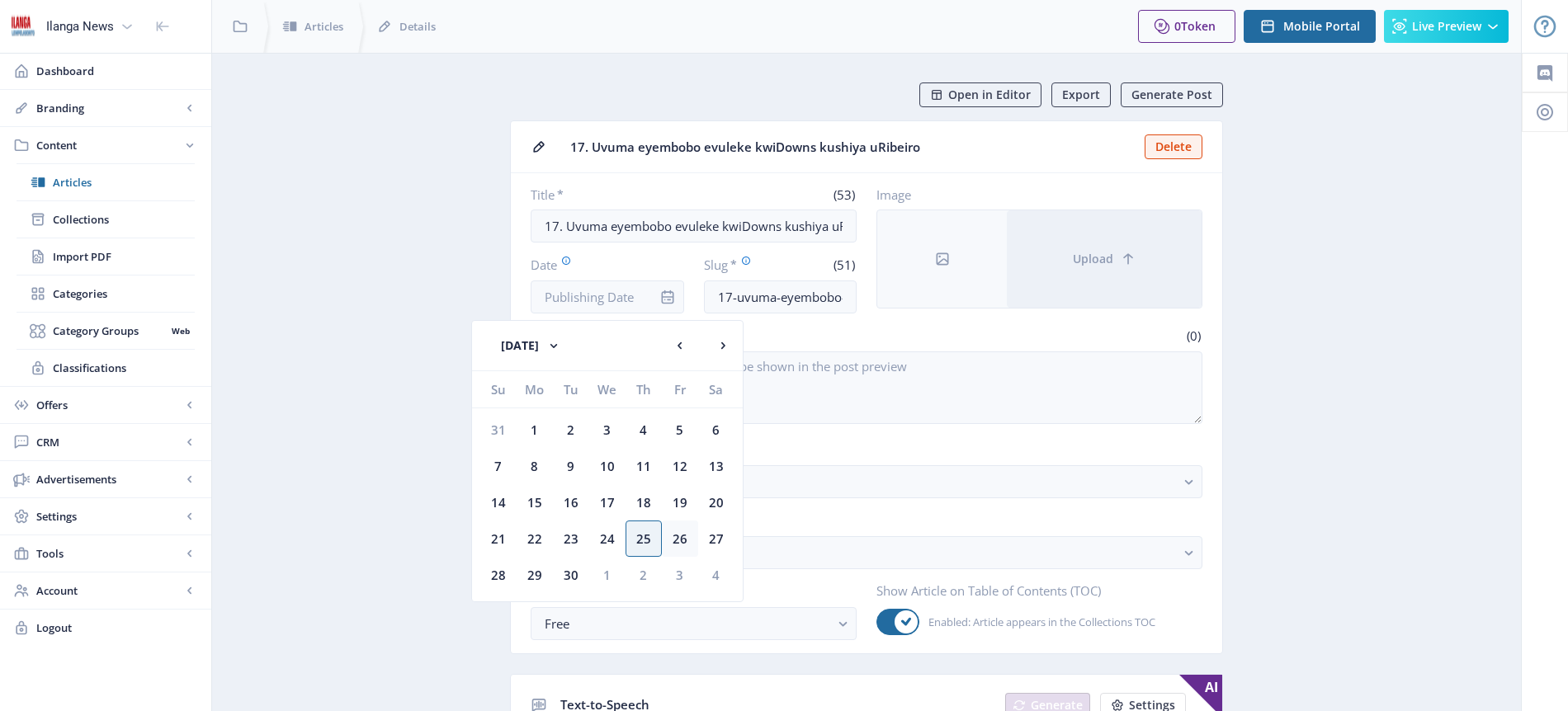
click at [686, 539] on div "26" at bounding box center [679, 538] width 37 height 37
type input "[DATE]"
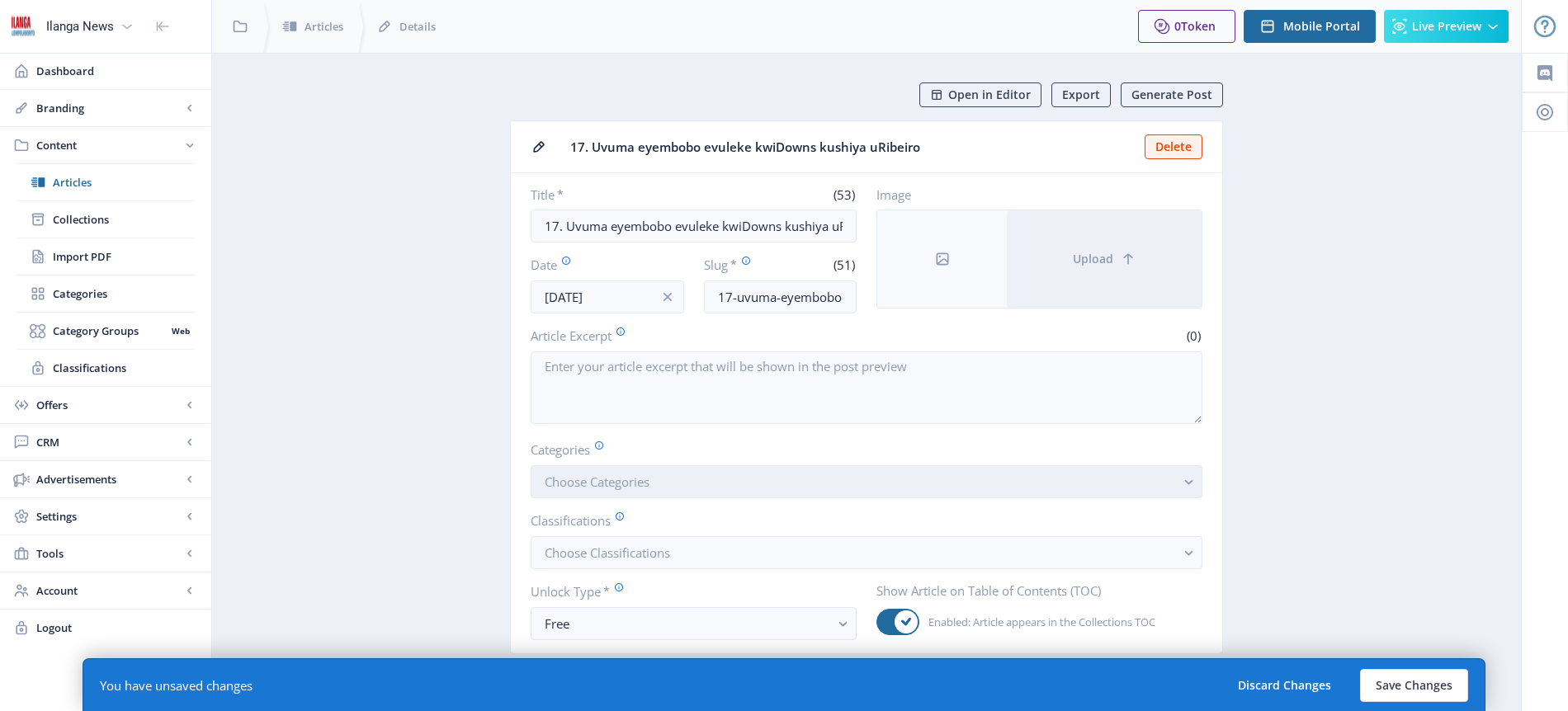
click at [628, 483] on span "Choose Categories" at bounding box center [598, 482] width 105 height 17
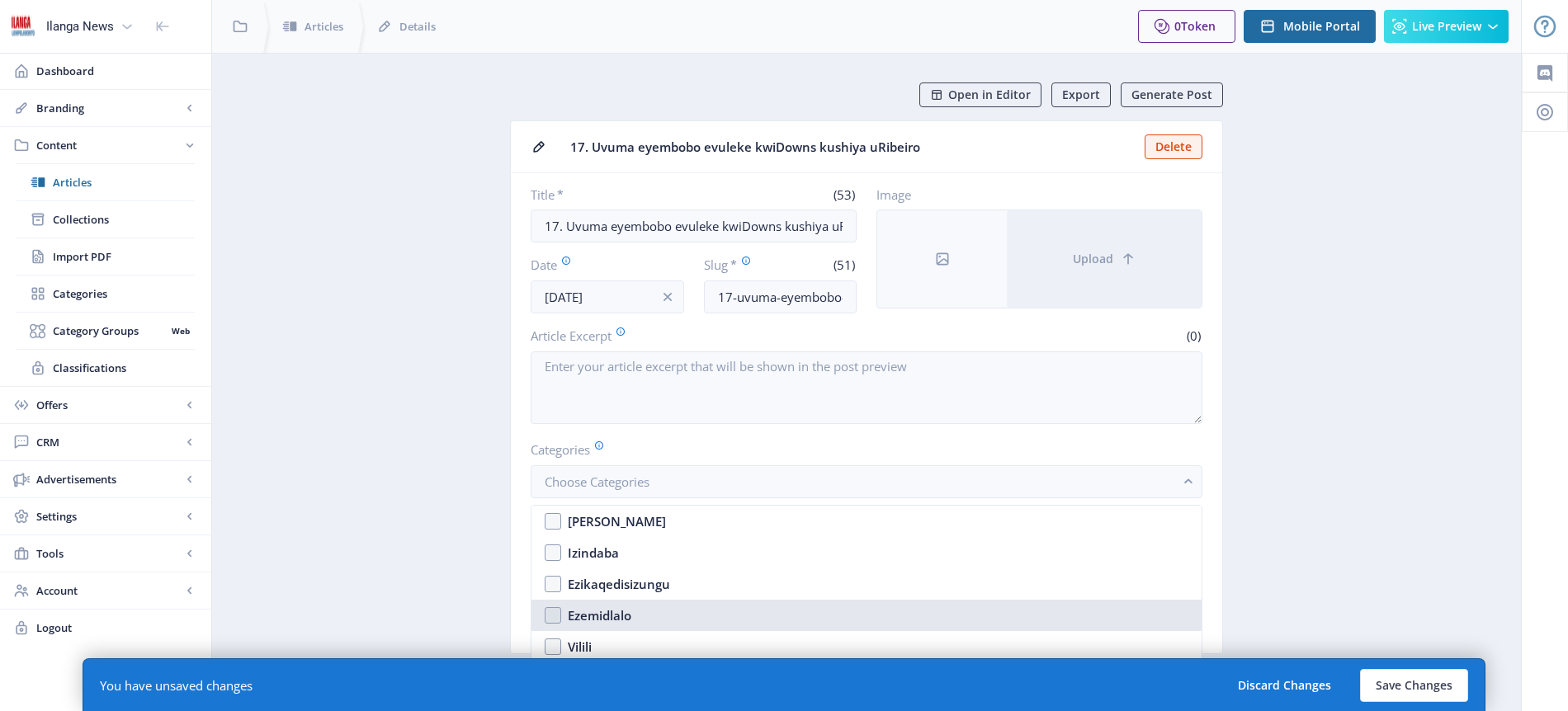
click at [620, 613] on div "Ezemidlalo" at bounding box center [599, 615] width 64 height 20
checkbox input "true"
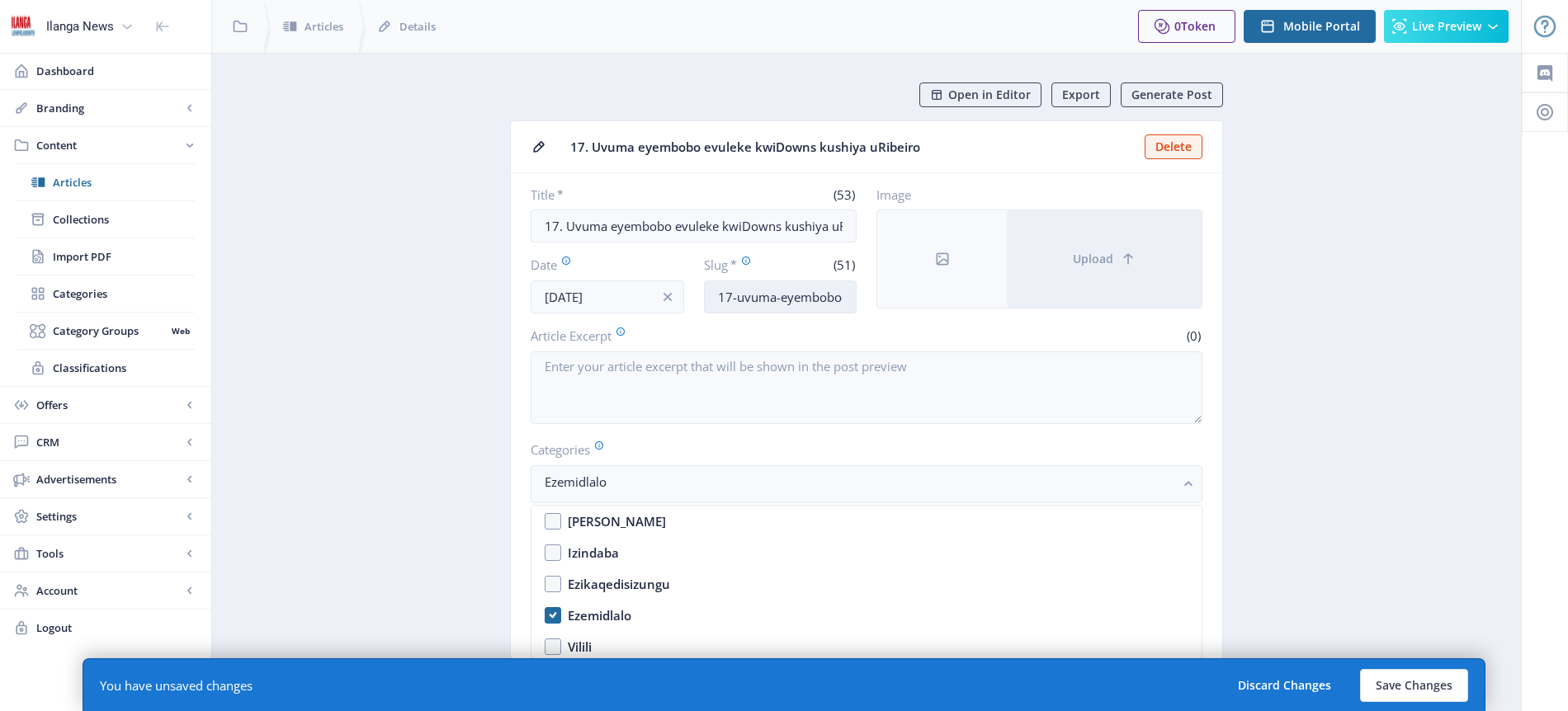
click at [784, 301] on input "17-uvuma-eyembobo-evuleke-kwidowns-kushiya-uribeiro" at bounding box center [780, 297] width 153 height 33
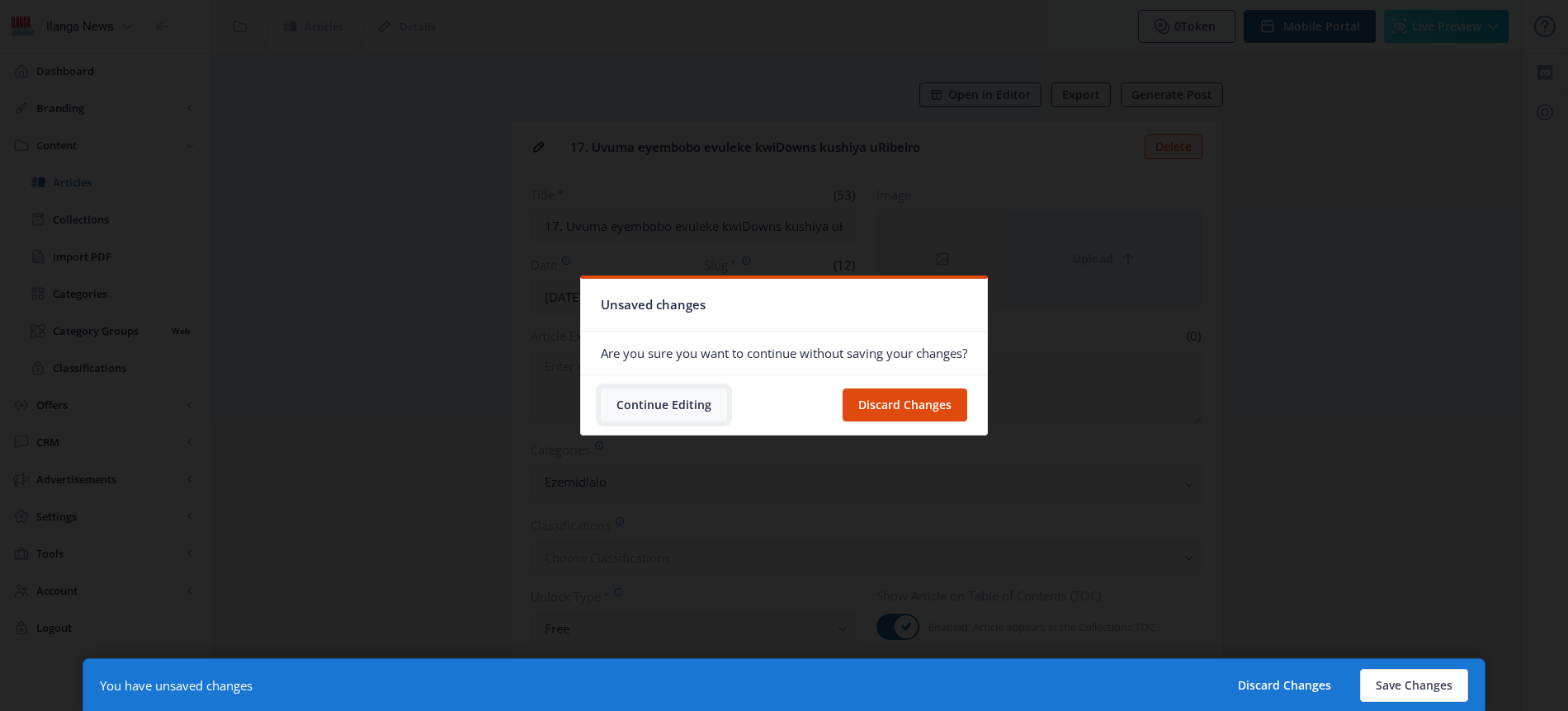
click at [705, 403] on button "Continue Editing" at bounding box center [663, 405] width 126 height 33
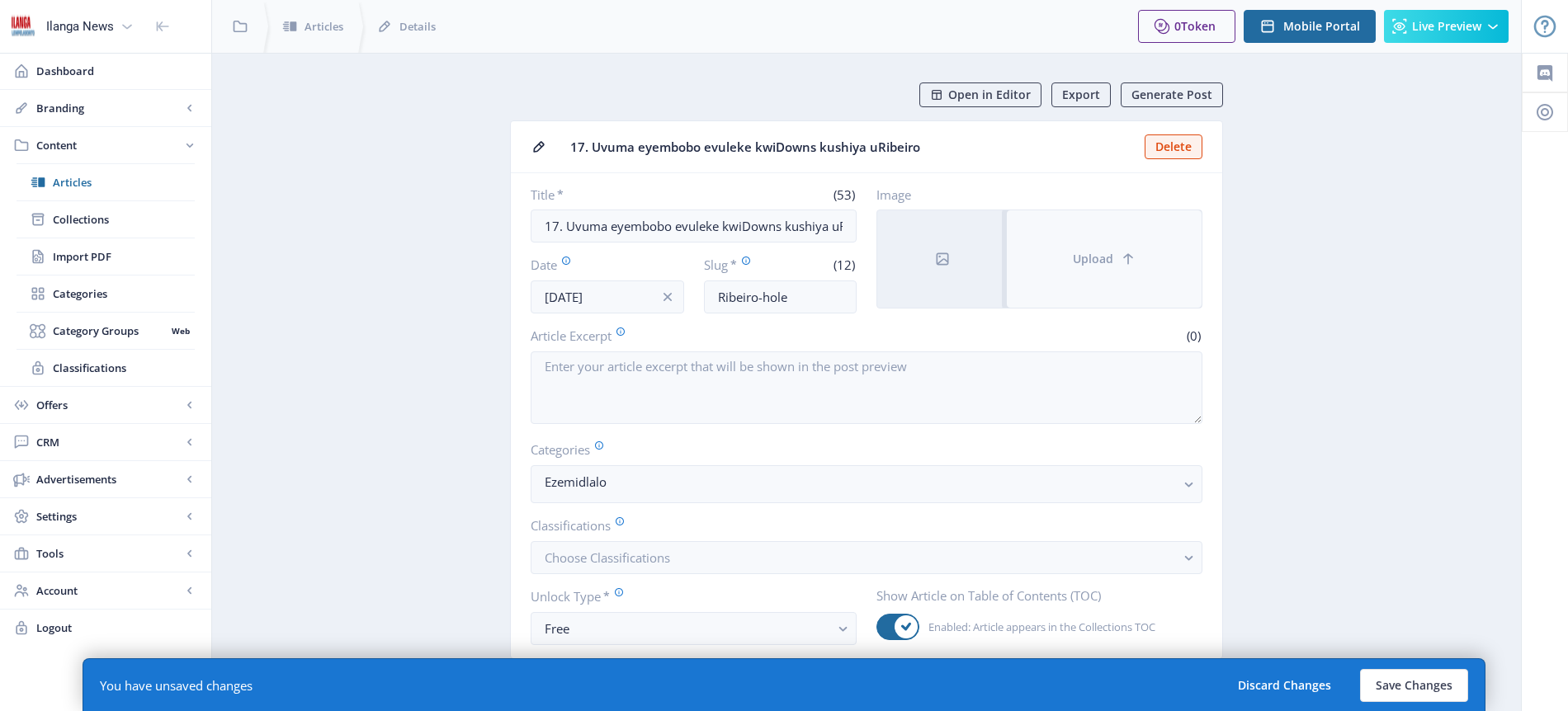
click at [1086, 256] on span "Upload" at bounding box center [1093, 259] width 40 height 13
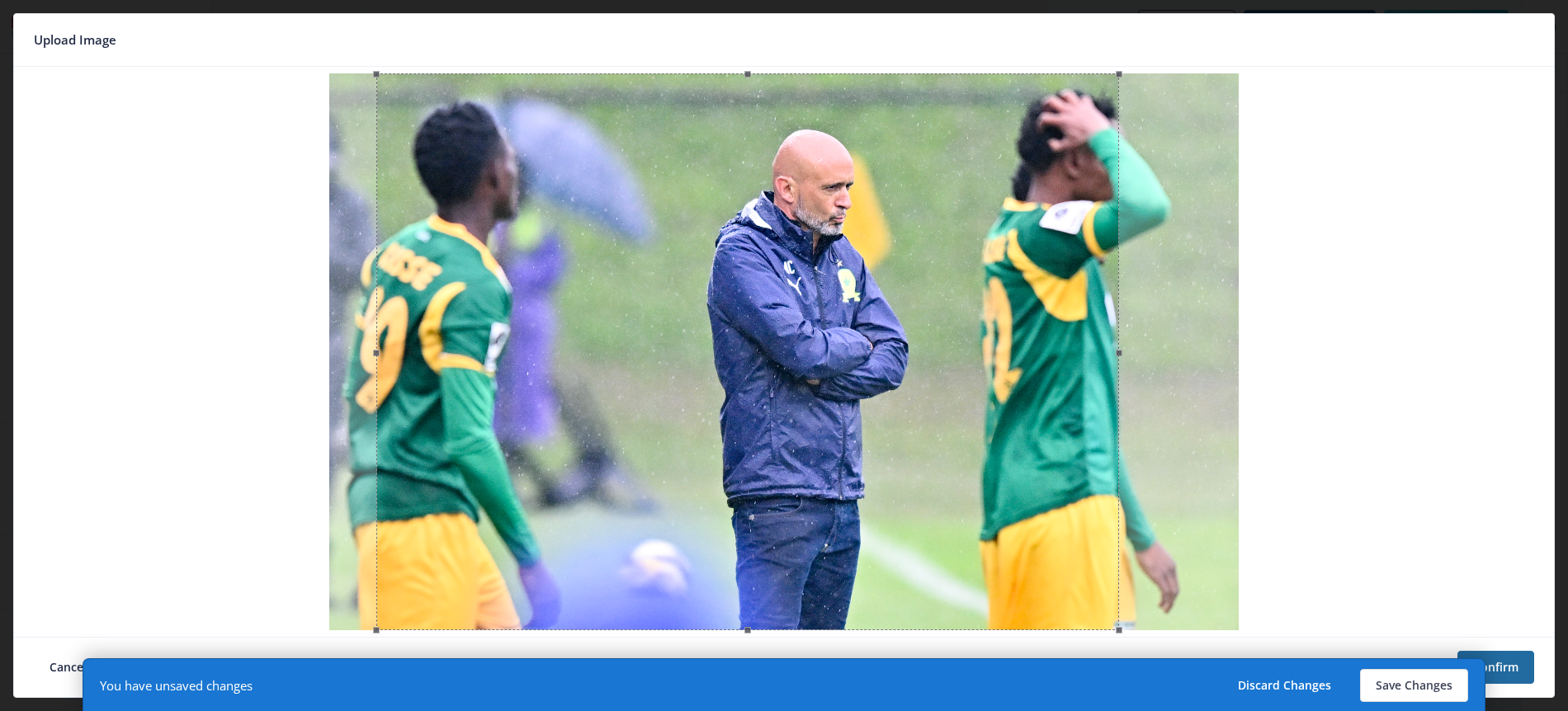
drag, startPoint x: 924, startPoint y: 261, endPoint x: 888, endPoint y: 259, distance: 36.1
click at [888, 259] on div at bounding box center [747, 351] width 742 height 557
click at [1401, 690] on button "Save Changes" at bounding box center [1413, 685] width 108 height 33
click at [1401, 685] on button "Save Changes" at bounding box center [1413, 685] width 108 height 33
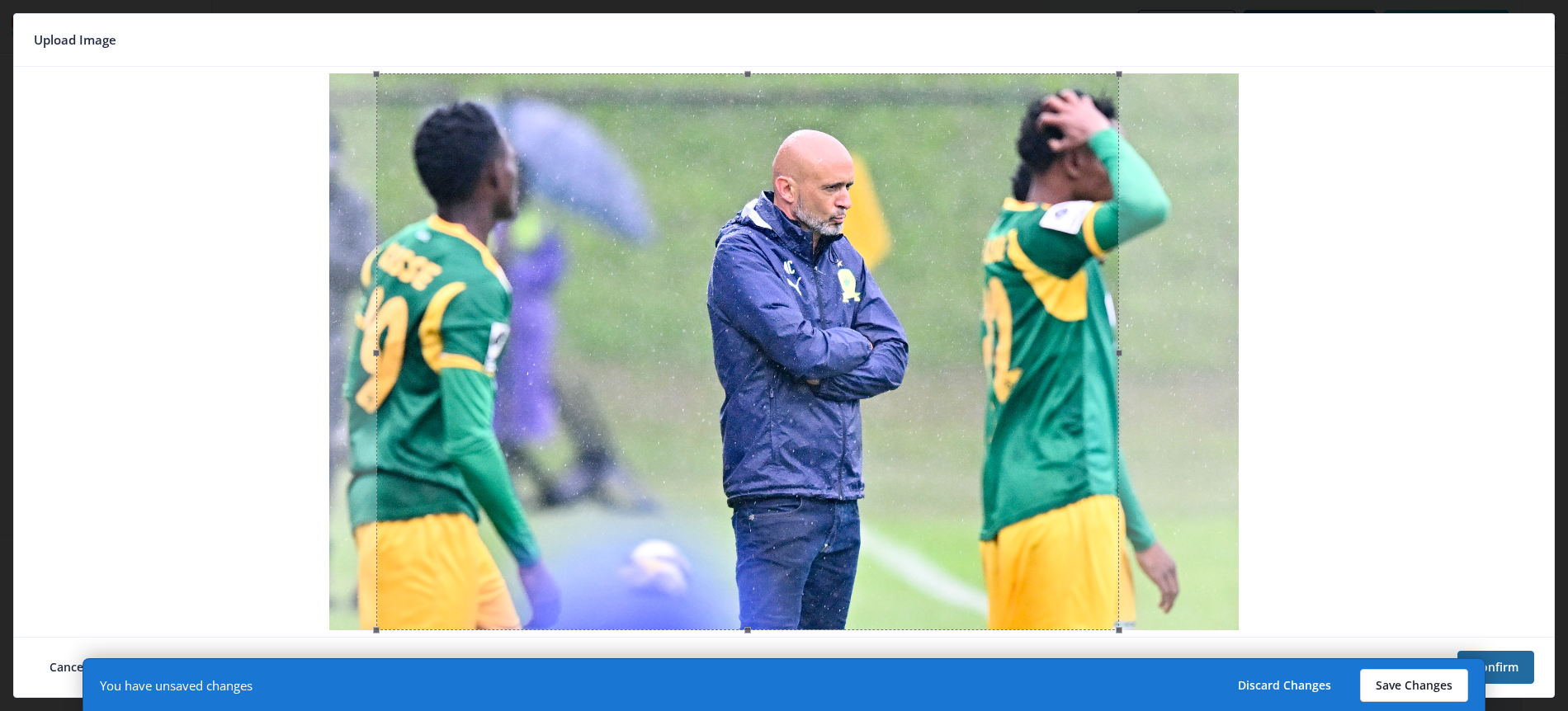
type input "ribeiro-hole"
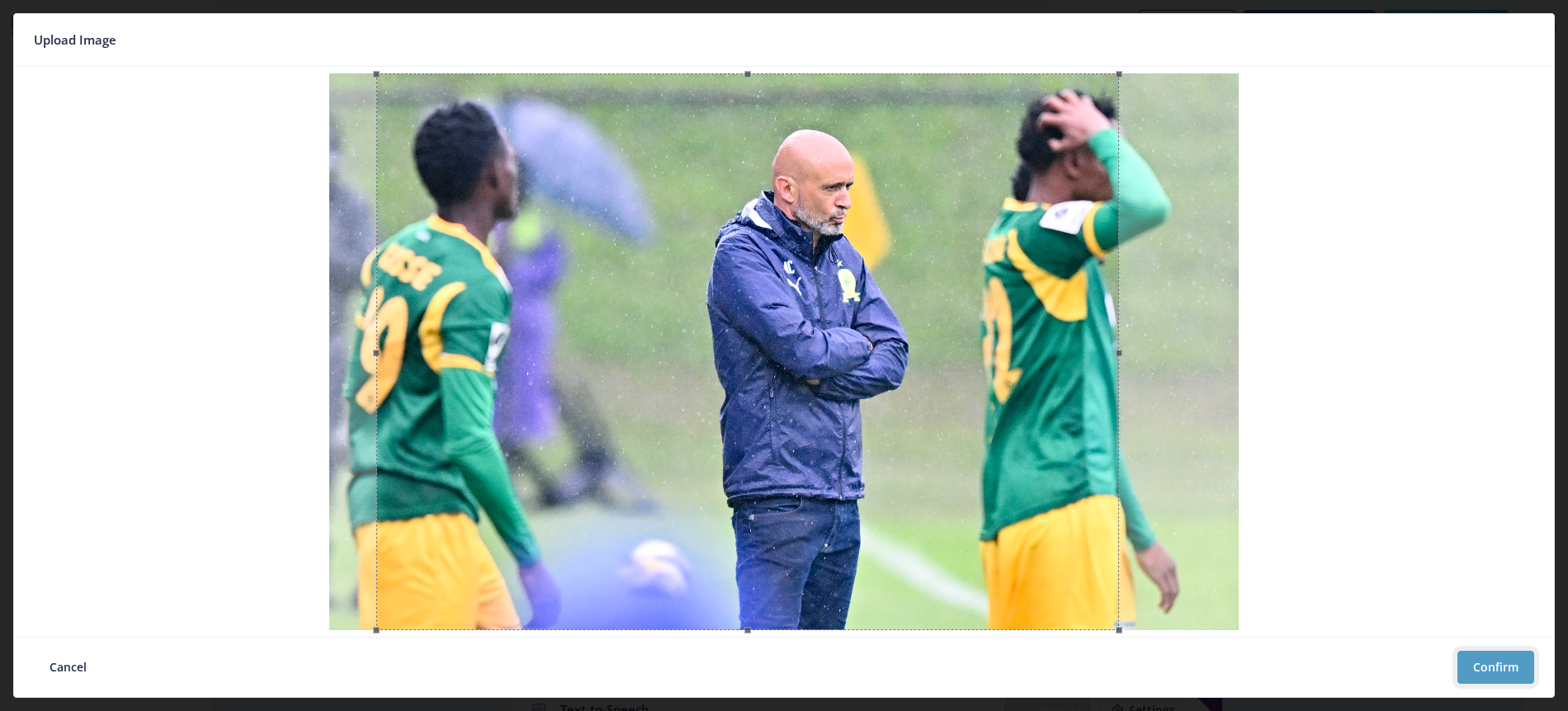
click at [1501, 660] on button "Confirm" at bounding box center [1496, 667] width 77 height 33
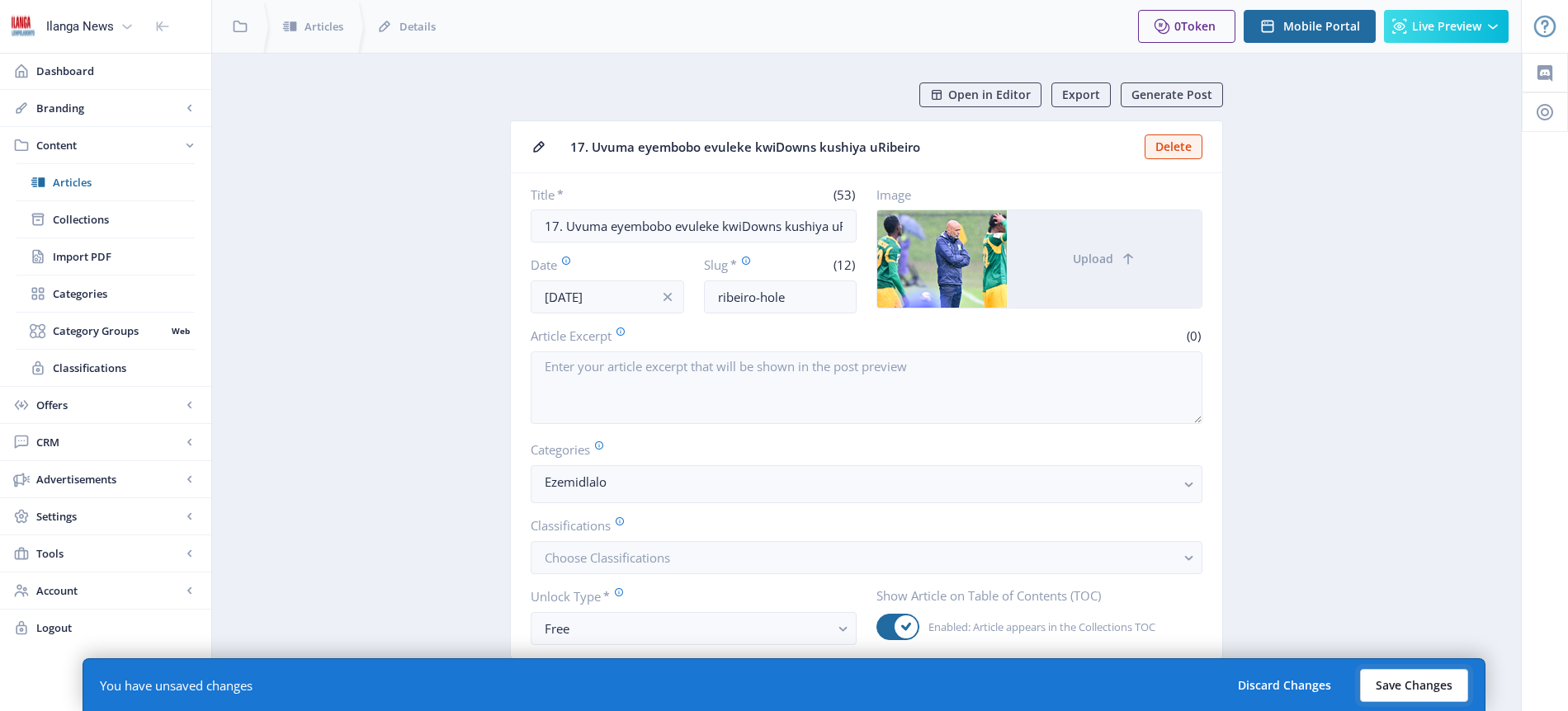
click at [1402, 684] on button "Save Changes" at bounding box center [1413, 685] width 108 height 33
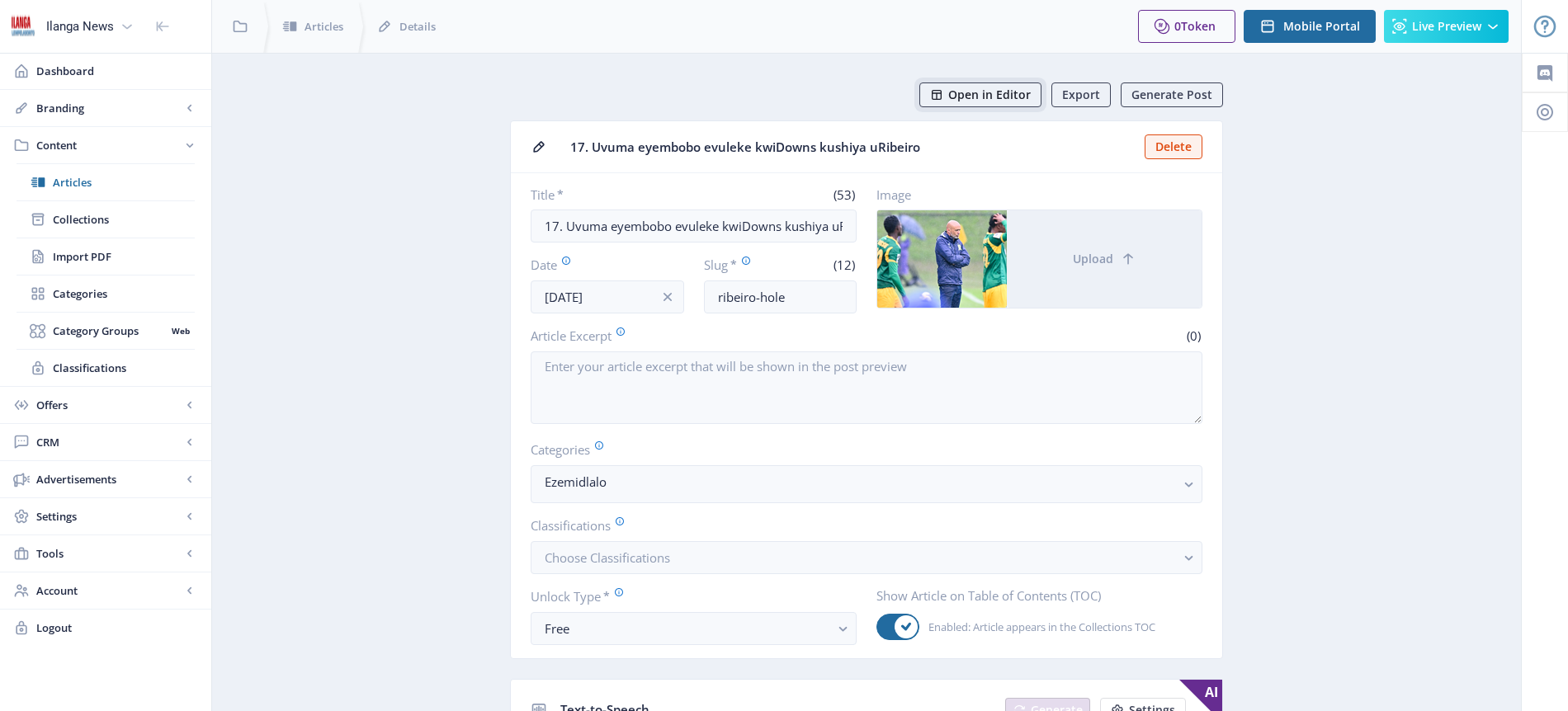
click at [1016, 94] on span "Open in Editor" at bounding box center [989, 95] width 83 height 13
click at [85, 181] on span "Articles" at bounding box center [123, 182] width 142 height 17
